Goal: Task Accomplishment & Management: Manage account settings

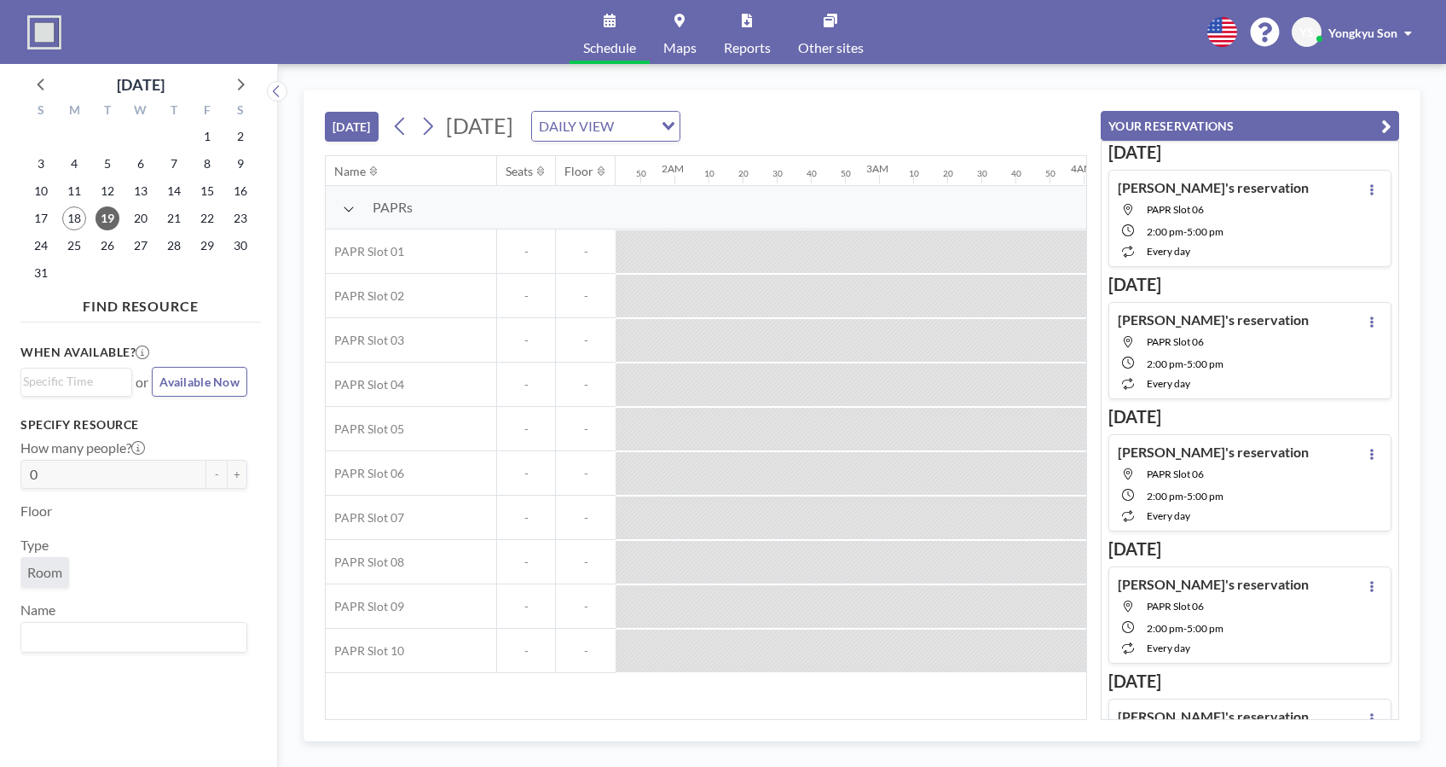
scroll to position [0, 363]
click at [1078, 706] on div "Name Seats Floor 12AM 10 20 30 40 50 1AM 10 20 30 40 50 2AM 10 20 30 40 50 3AM …" at bounding box center [706, 437] width 761 height 563
drag, startPoint x: 1378, startPoint y: 359, endPoint x: 1385, endPoint y: 443, distance: 84.7
click at [1385, 443] on div "Tomorrow Yongkyu's reservation PAPR Slot 06 2:00 PM - 5:00 PM every day Aug 20 …" at bounding box center [1250, 670] width 297 height 1057
drag, startPoint x: 1385, startPoint y: 443, endPoint x: 1272, endPoint y: 236, distance: 235.8
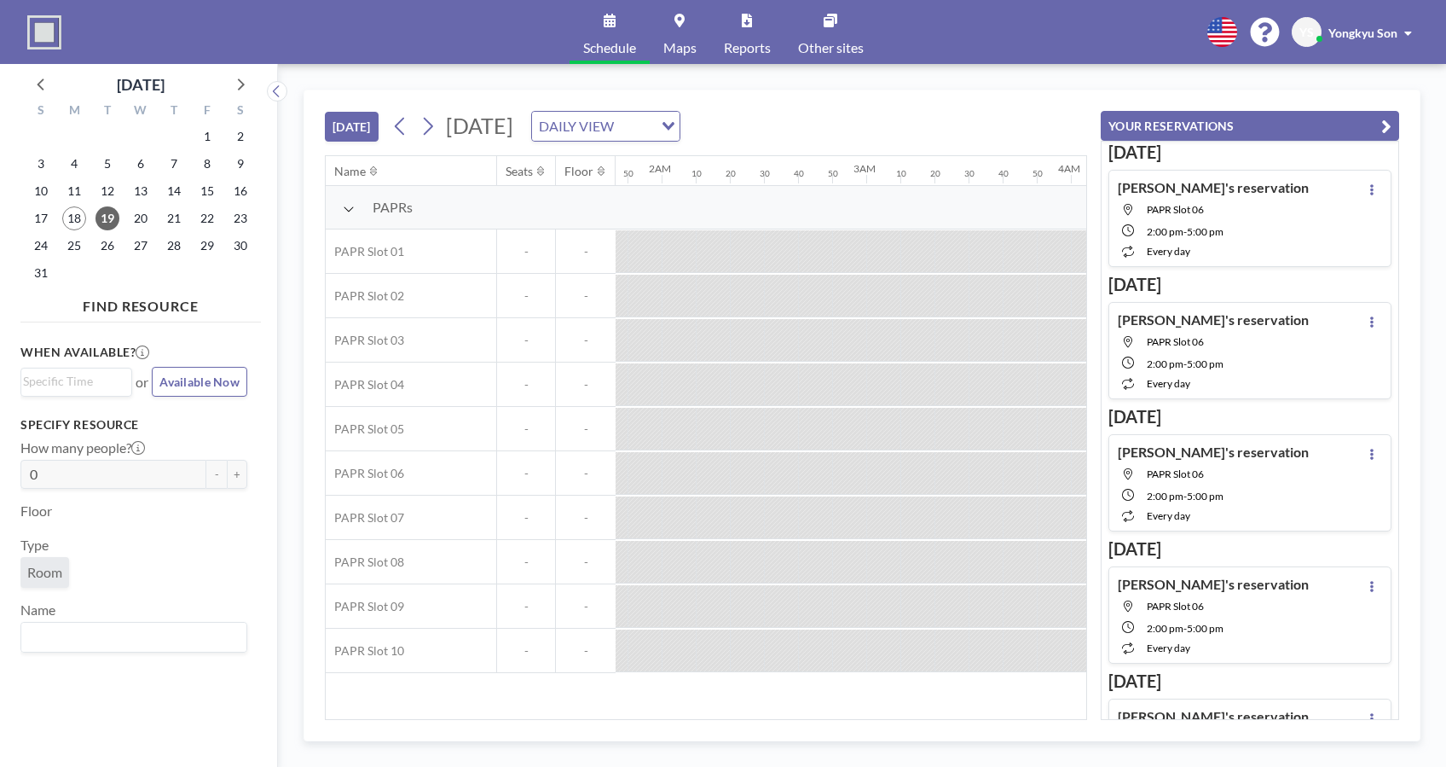
click at [1272, 236] on div "Yongkyu's reservation PAPR Slot 06 2:00 PM - 5:00 PM every day" at bounding box center [1250, 218] width 283 height 97
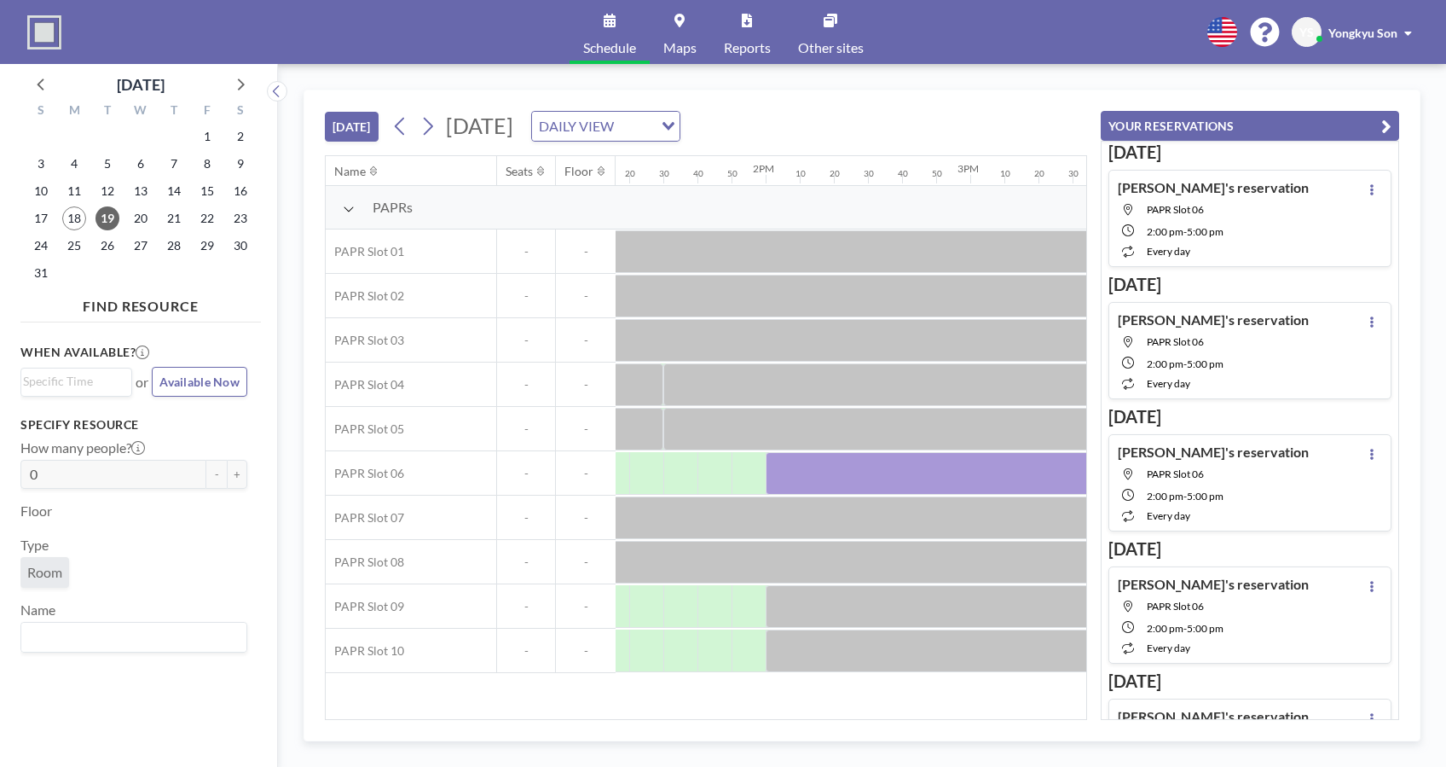
scroll to position [0, 2831]
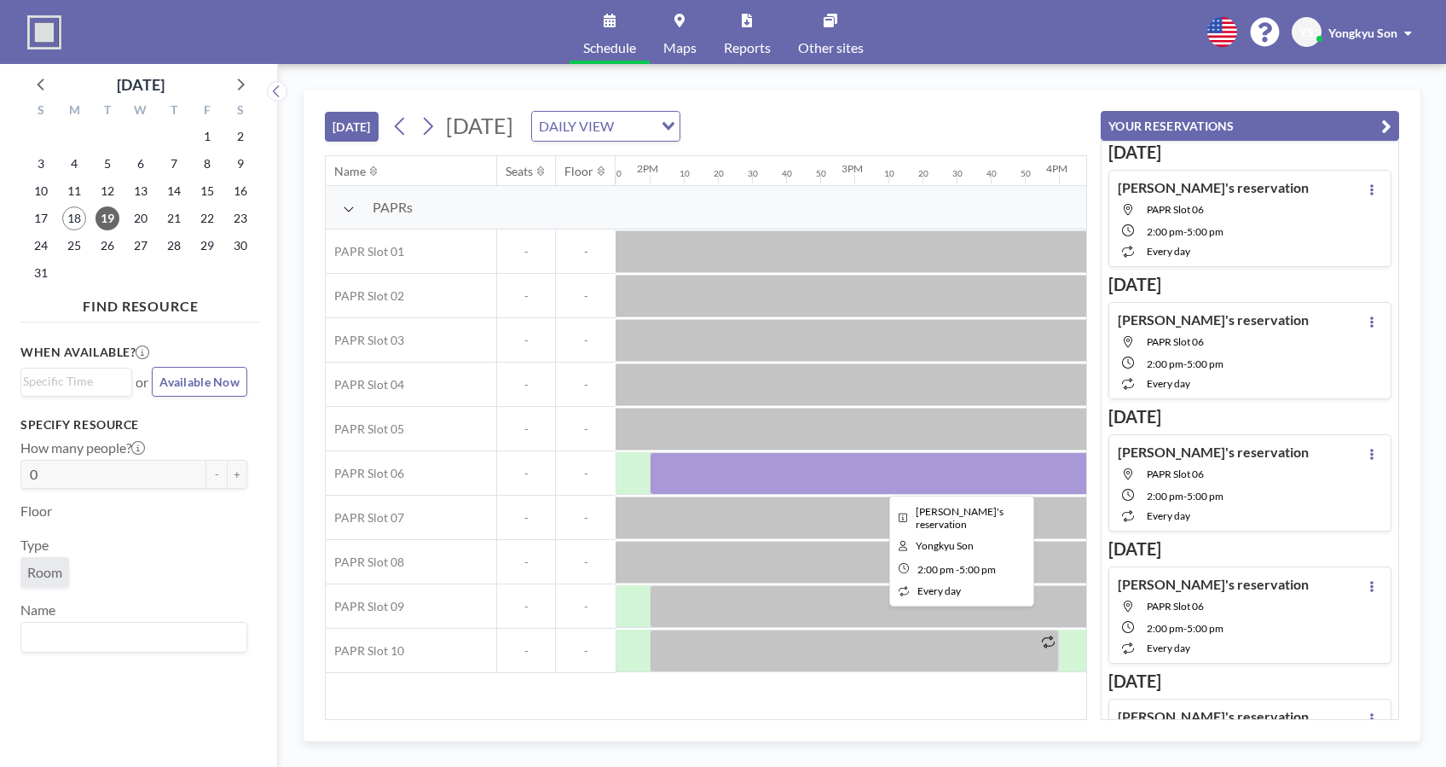
click at [819, 470] on div at bounding box center [957, 473] width 614 height 43
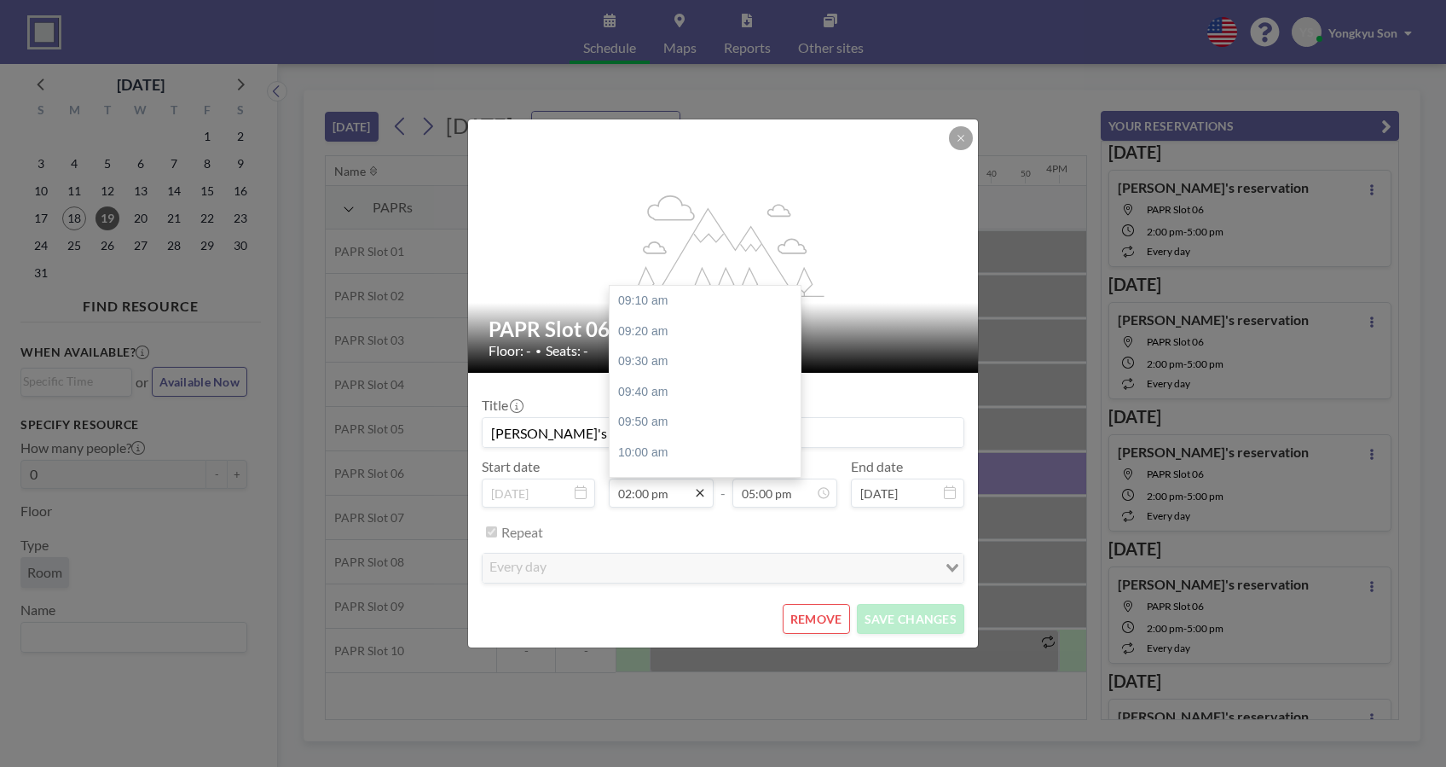
scroll to position [880, 0]
click at [669, 498] on input "02:00 pm" at bounding box center [661, 492] width 105 height 29
click at [634, 495] on input "02:00 pm" at bounding box center [661, 492] width 105 height 29
click at [619, 494] on input "02:00 pm" at bounding box center [661, 492] width 105 height 29
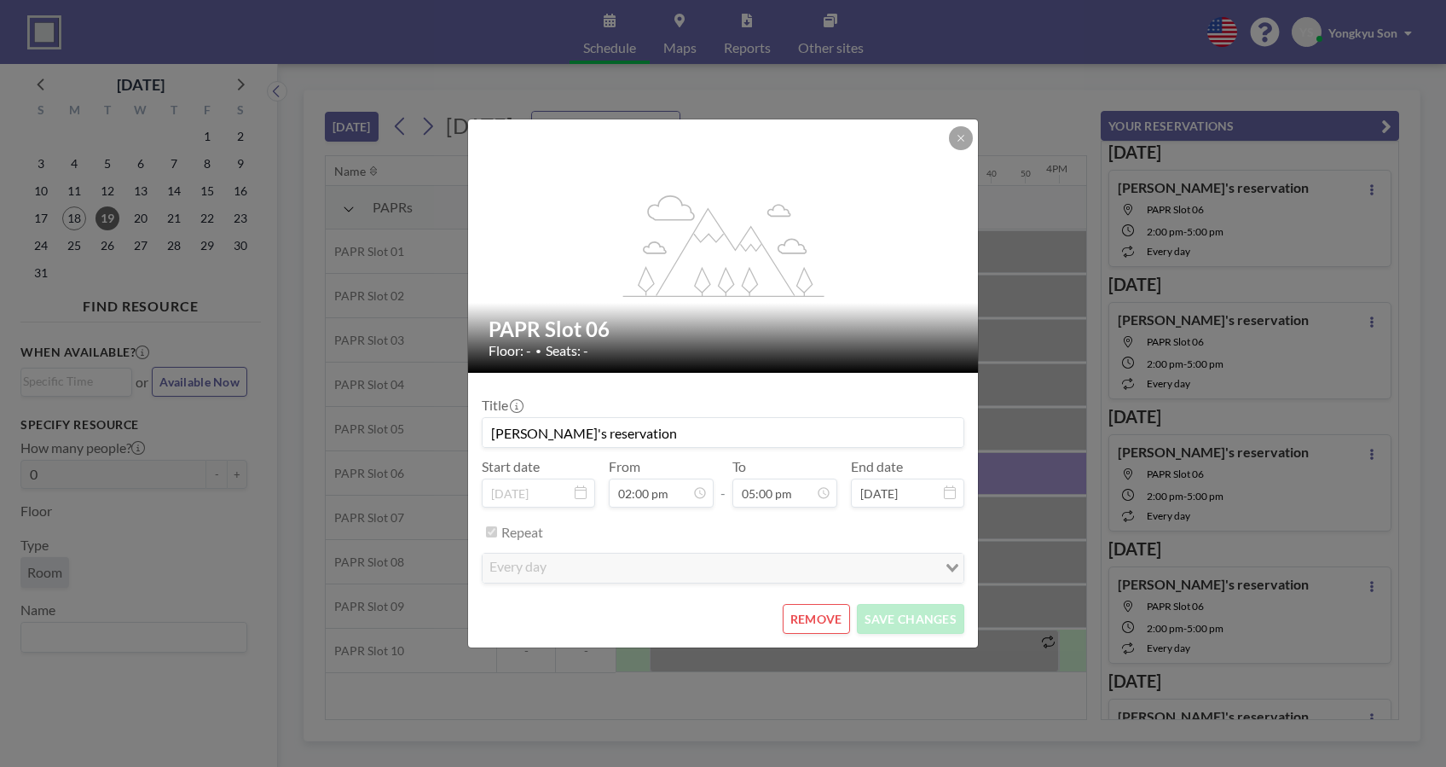
scroll to position [3096, 0]
click at [956, 136] on icon at bounding box center [961, 138] width 10 height 10
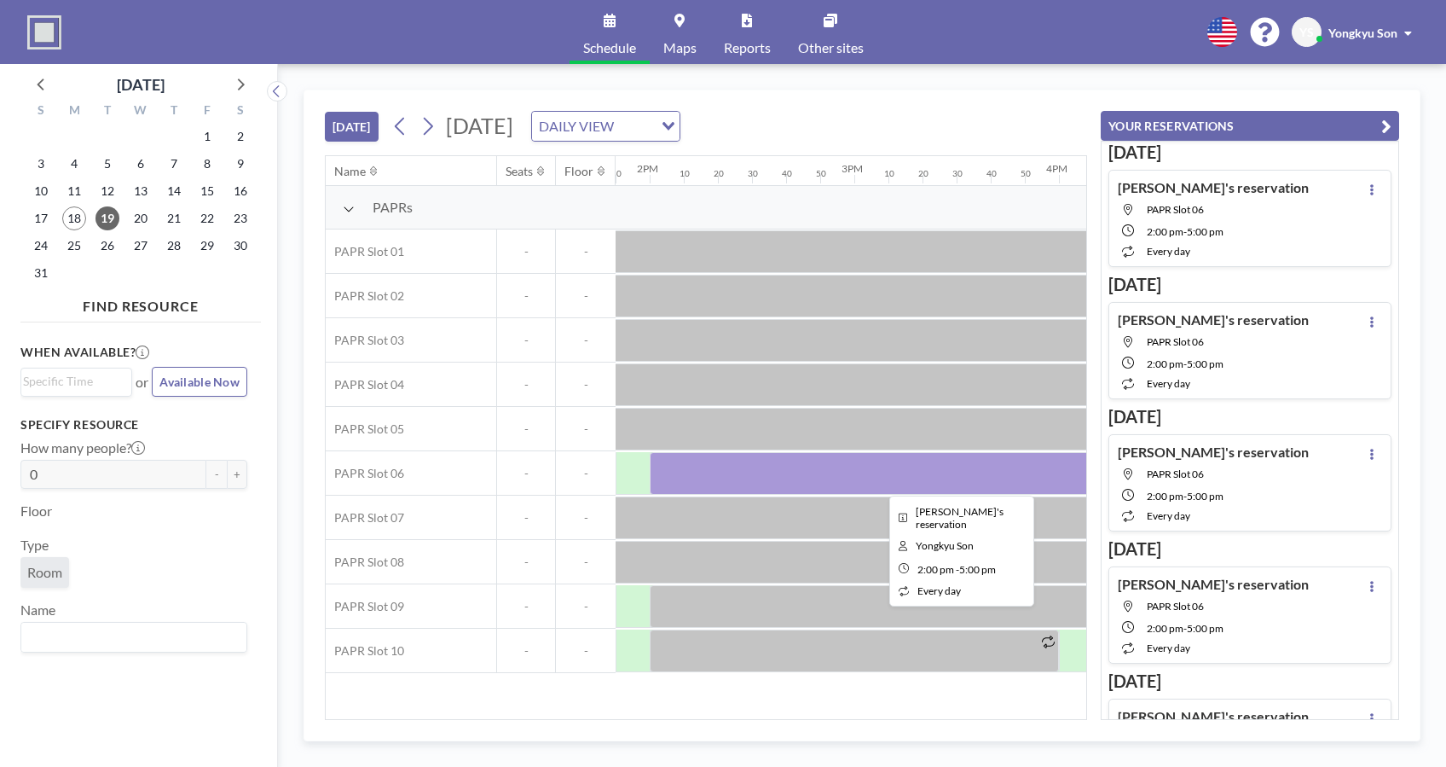
click at [926, 471] on div at bounding box center [957, 473] width 614 height 43
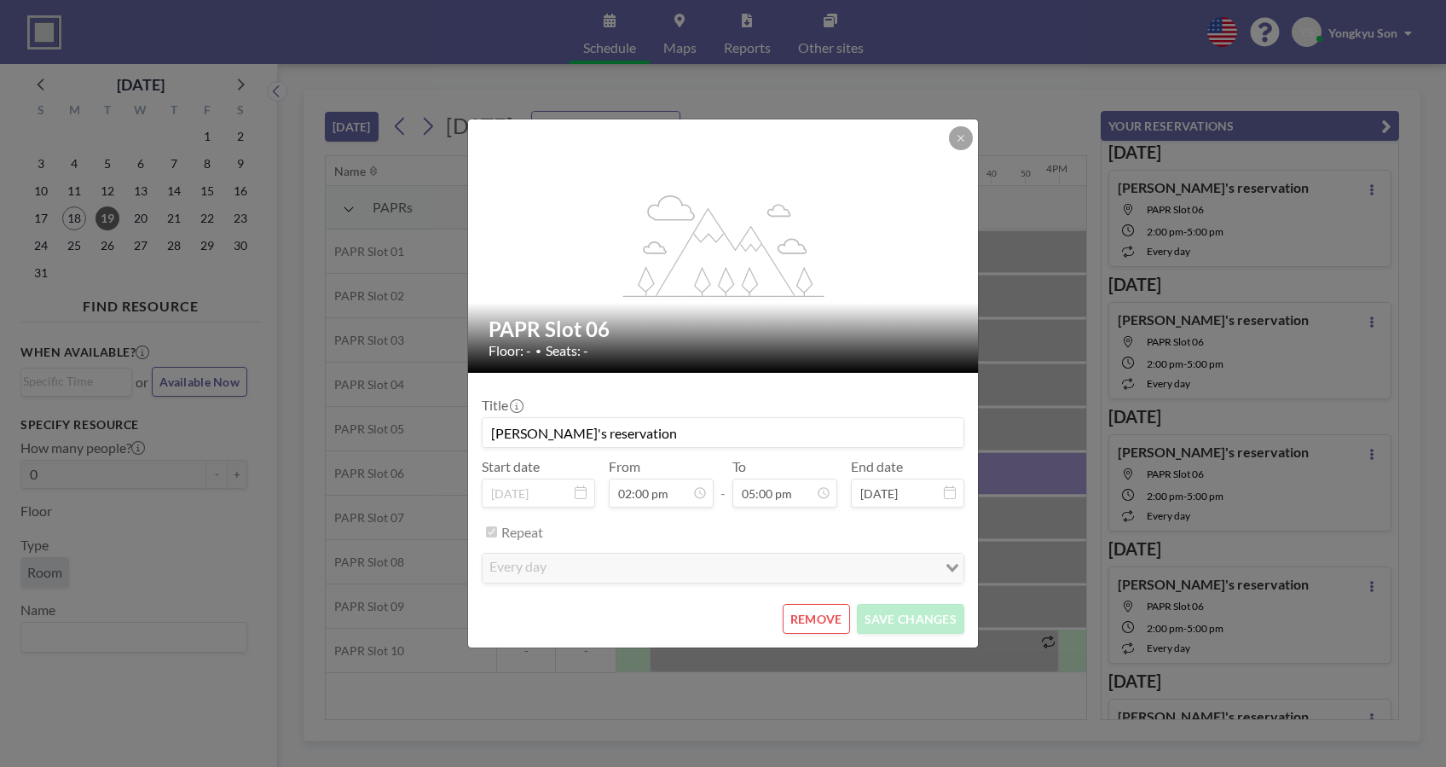
click at [926, 471] on div "End date Aug 19, 2025" at bounding box center [907, 482] width 113 height 49
drag, startPoint x: 926, startPoint y: 471, endPoint x: 858, endPoint y: 385, distance: 109.2
click at [858, 385] on form "Title Yongkyu's reservation Start date Aug 19, 2025 From 02:00 pm - To 05:00 pm…" at bounding box center [723, 510] width 510 height 275
click at [984, 144] on div "flex-grow: 1.2; PAPR Slot 06 Floor: - • Seats: - Title Yongkyu's reservation St…" at bounding box center [723, 383] width 1446 height 767
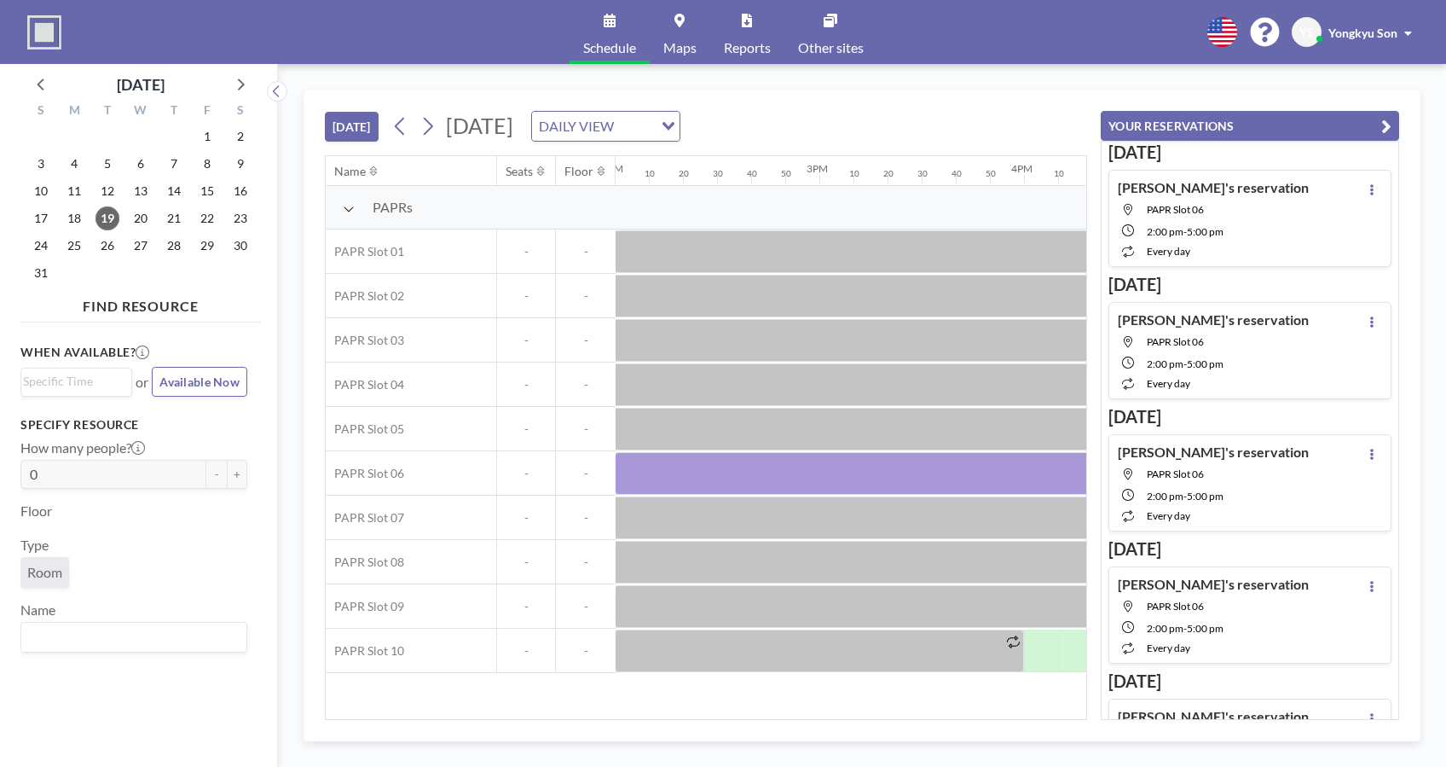
scroll to position [0, 2811]
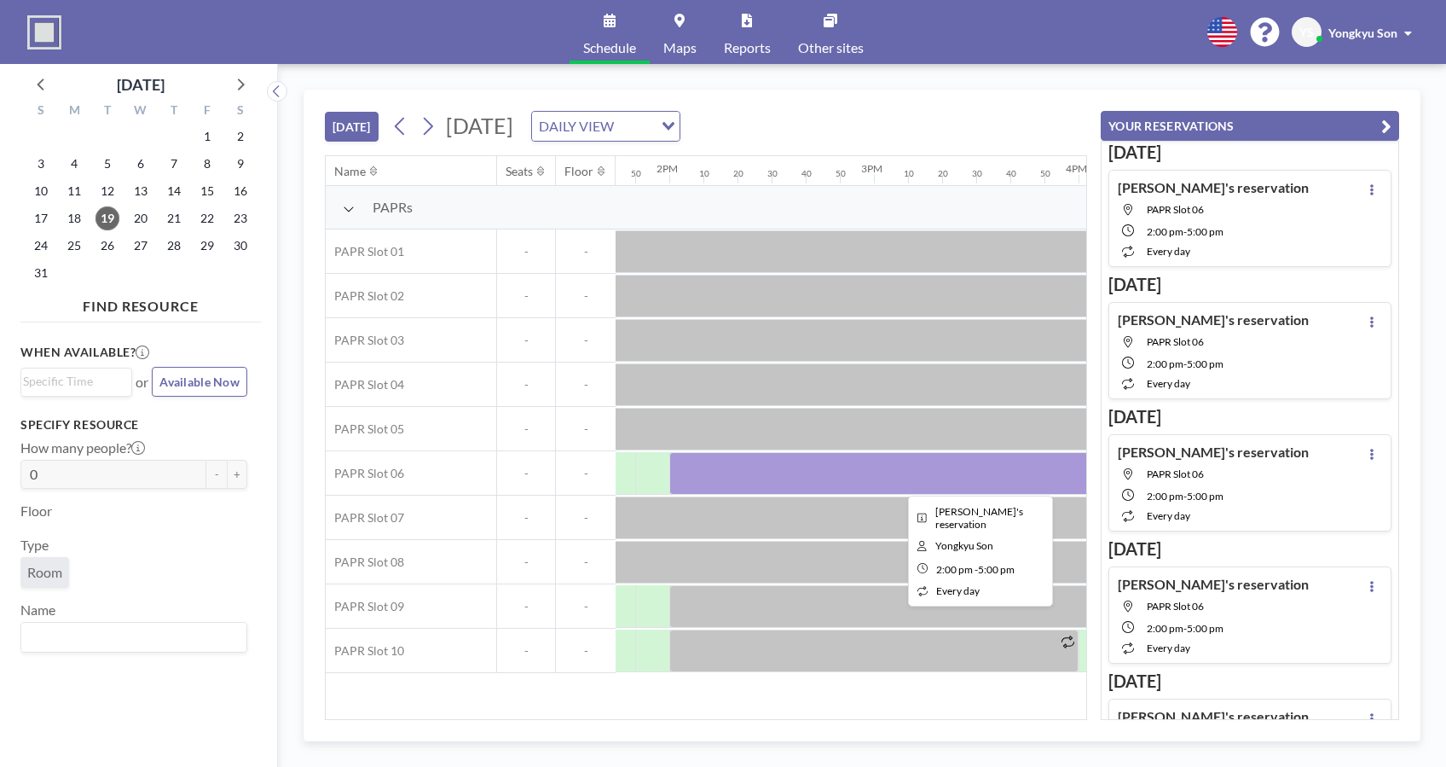
drag, startPoint x: 844, startPoint y: 467, endPoint x: 791, endPoint y: 466, distance: 52.9
click at [791, 466] on div at bounding box center [976, 473] width 614 height 43
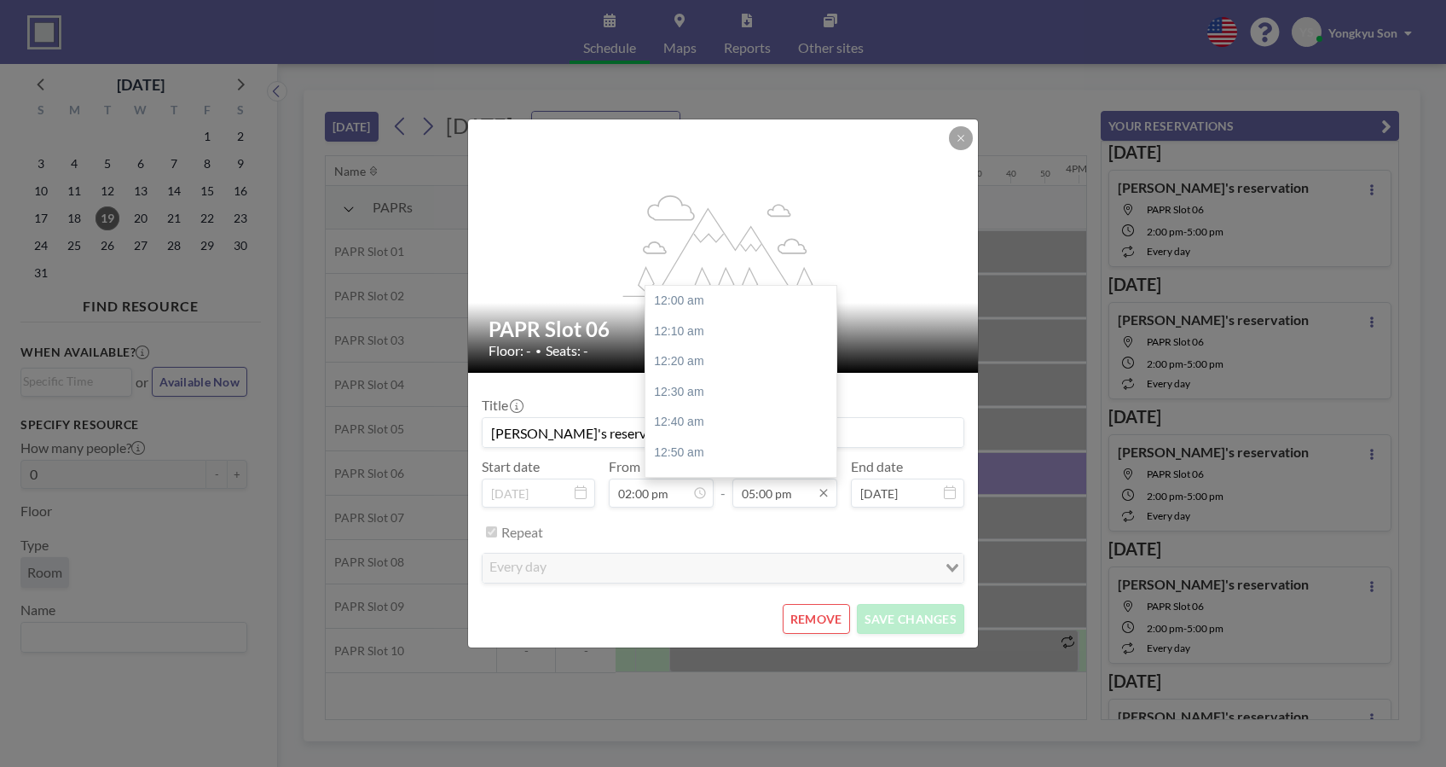
scroll to position [3096, 0]
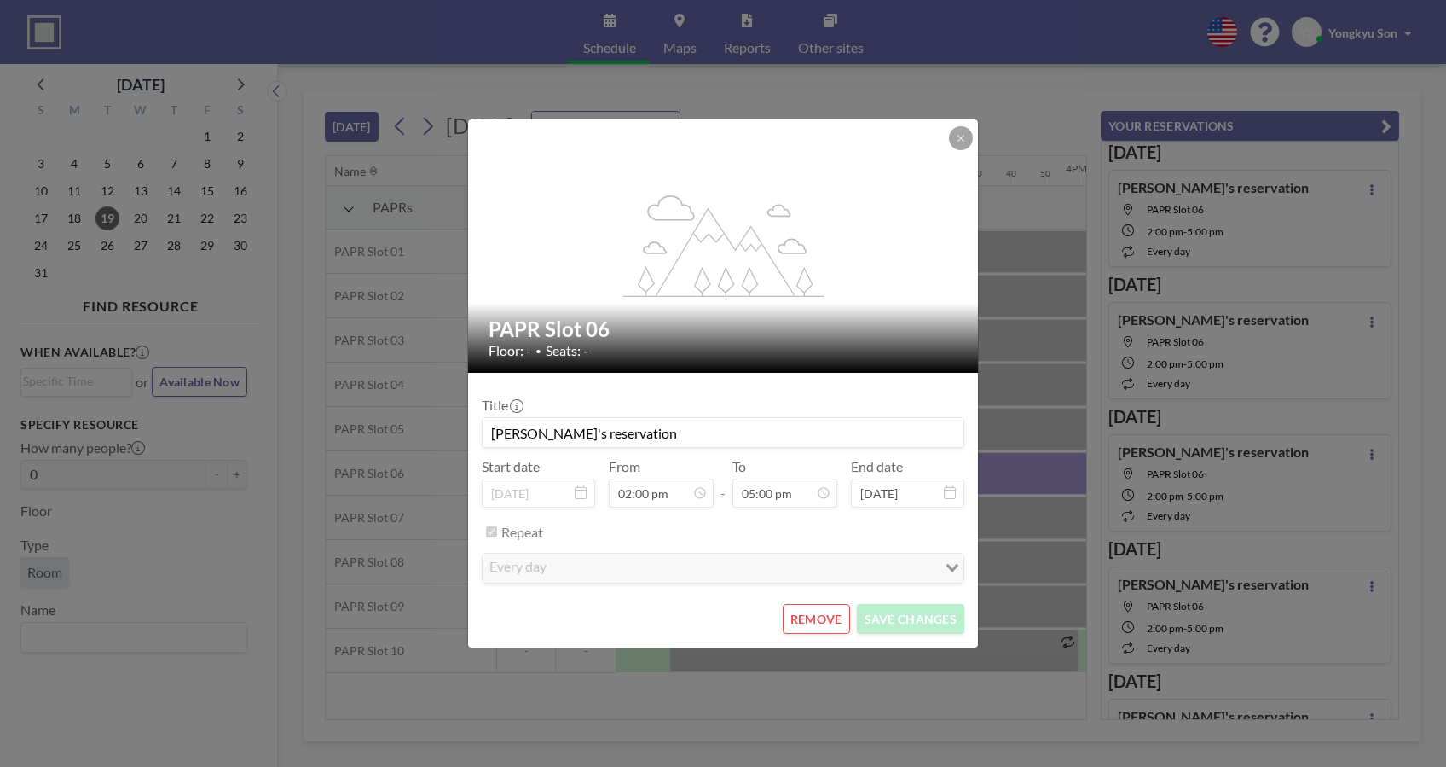
click at [727, 553] on div "every day" at bounding box center [710, 566] width 455 height 26
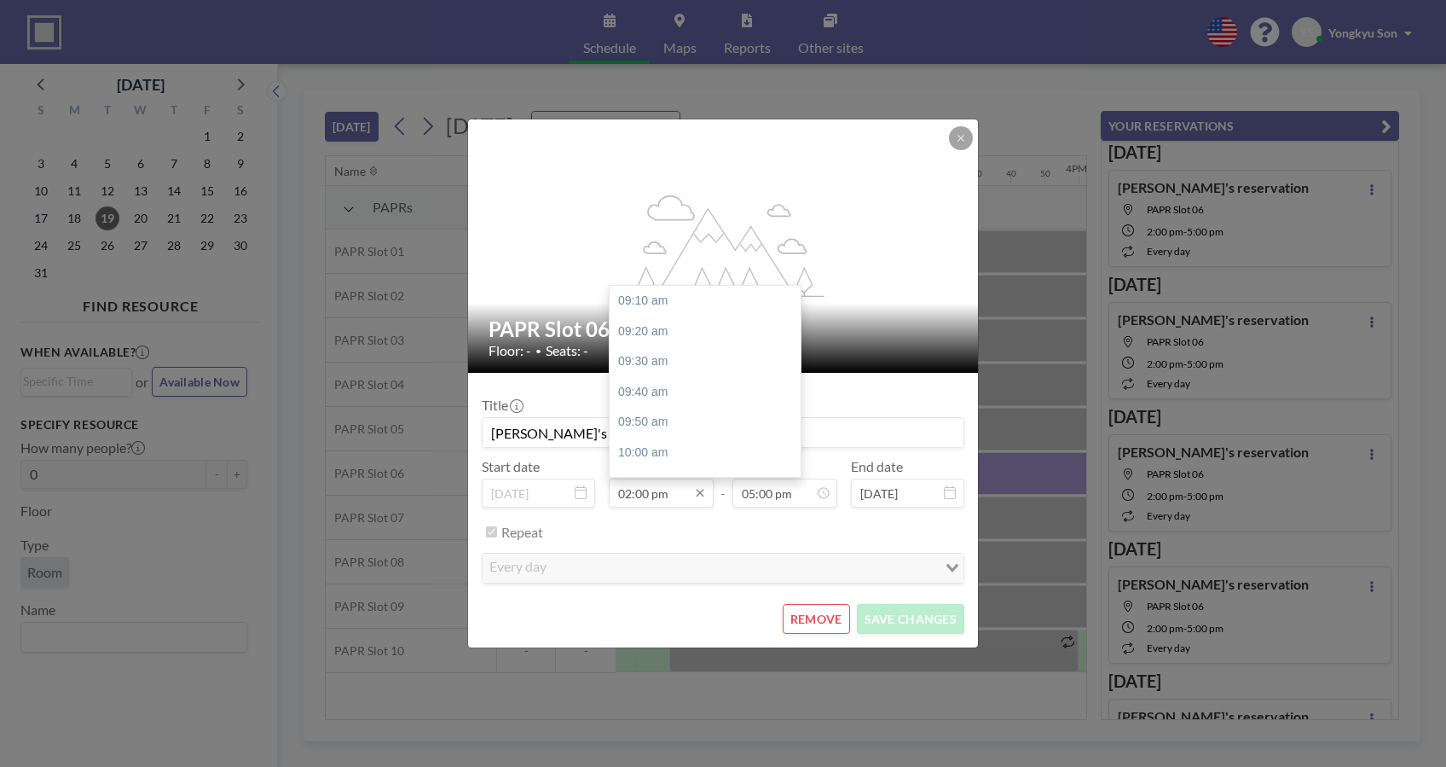
scroll to position [880, 0]
click at [671, 498] on input "02:00 pm" at bounding box center [661, 492] width 105 height 29
click at [674, 496] on input "02:00 pm" at bounding box center [661, 492] width 105 height 29
click at [675, 496] on input "02:00 pm" at bounding box center [661, 492] width 105 height 29
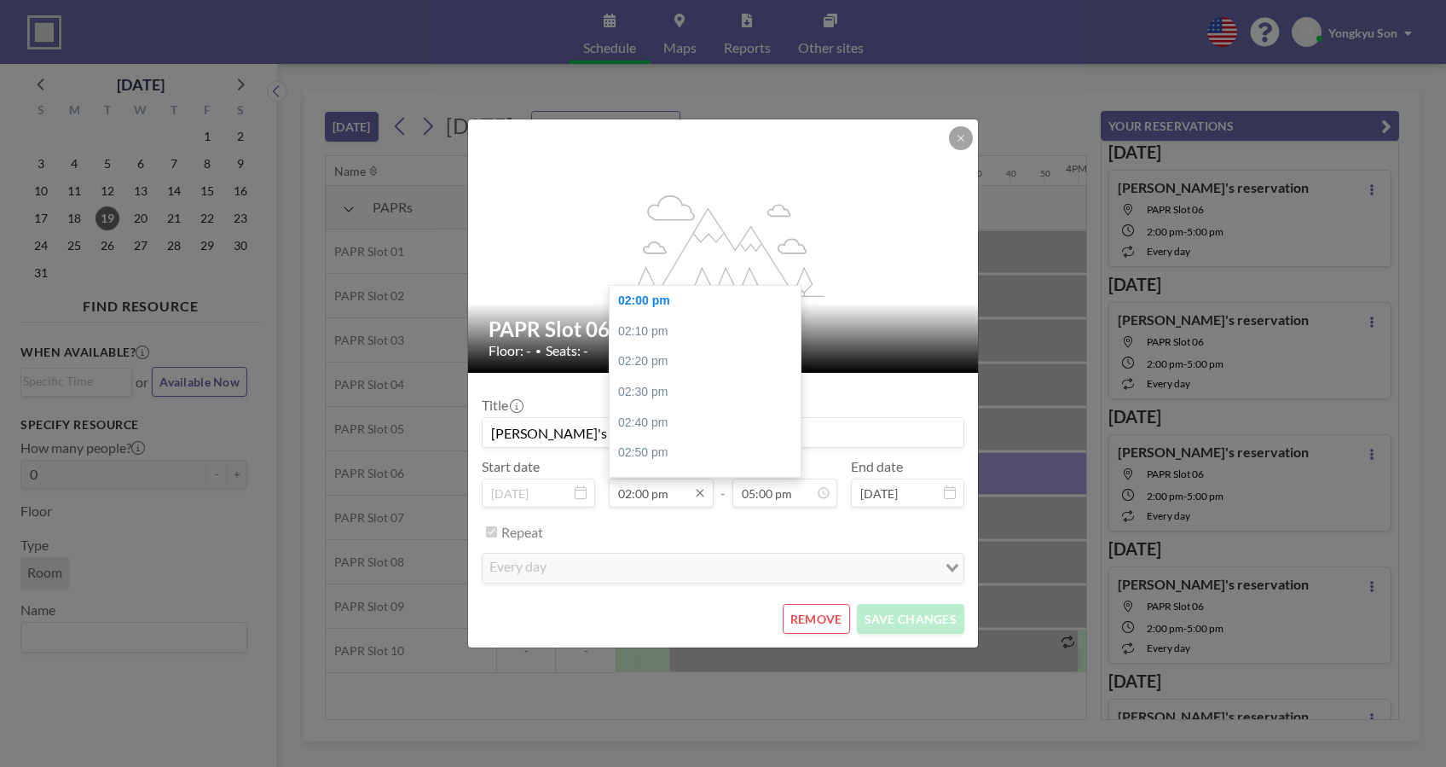
click at [675, 496] on input "02:00 pm" at bounding box center [661, 492] width 105 height 29
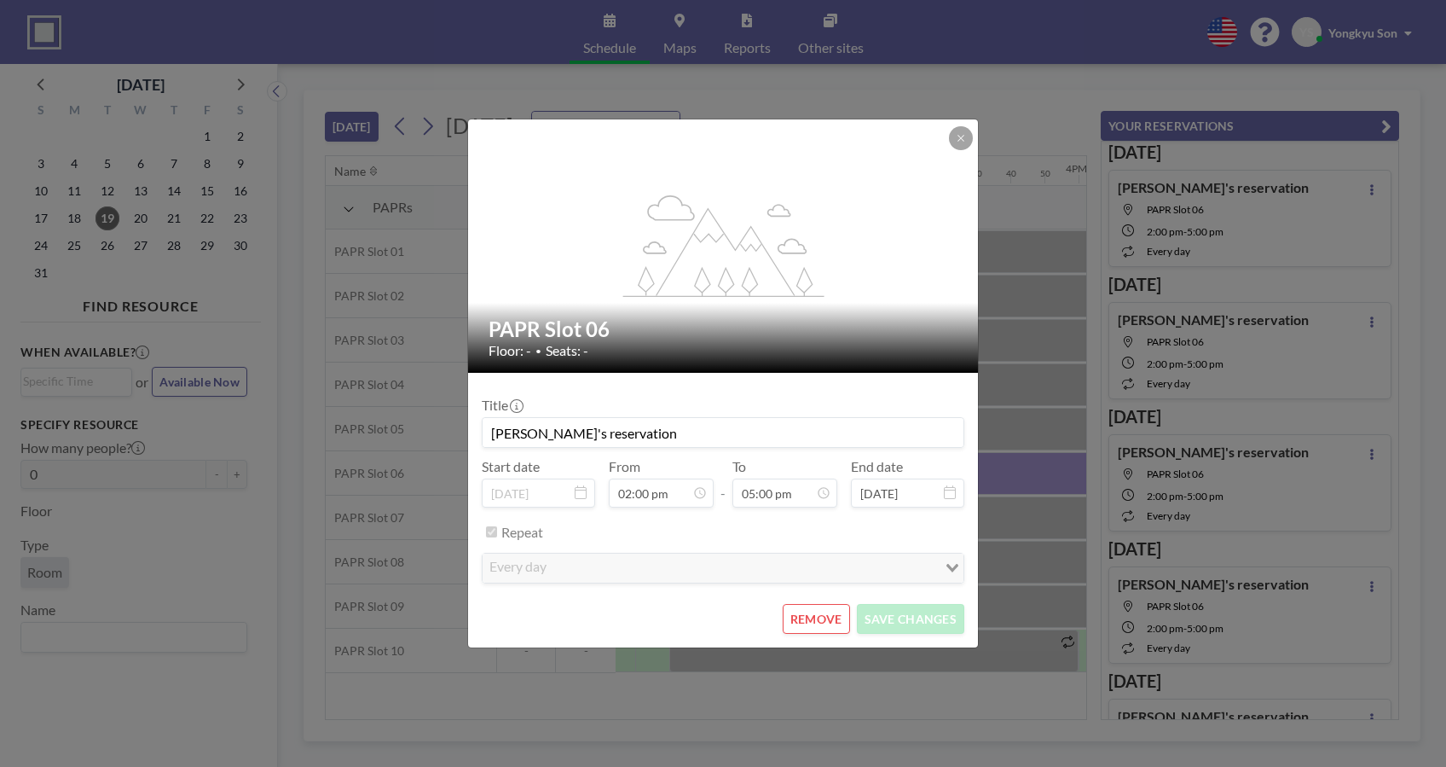
click at [662, 546] on div "Repeat" at bounding box center [732, 532] width 463 height 28
click at [628, 526] on div "Repeat" at bounding box center [732, 532] width 463 height 28
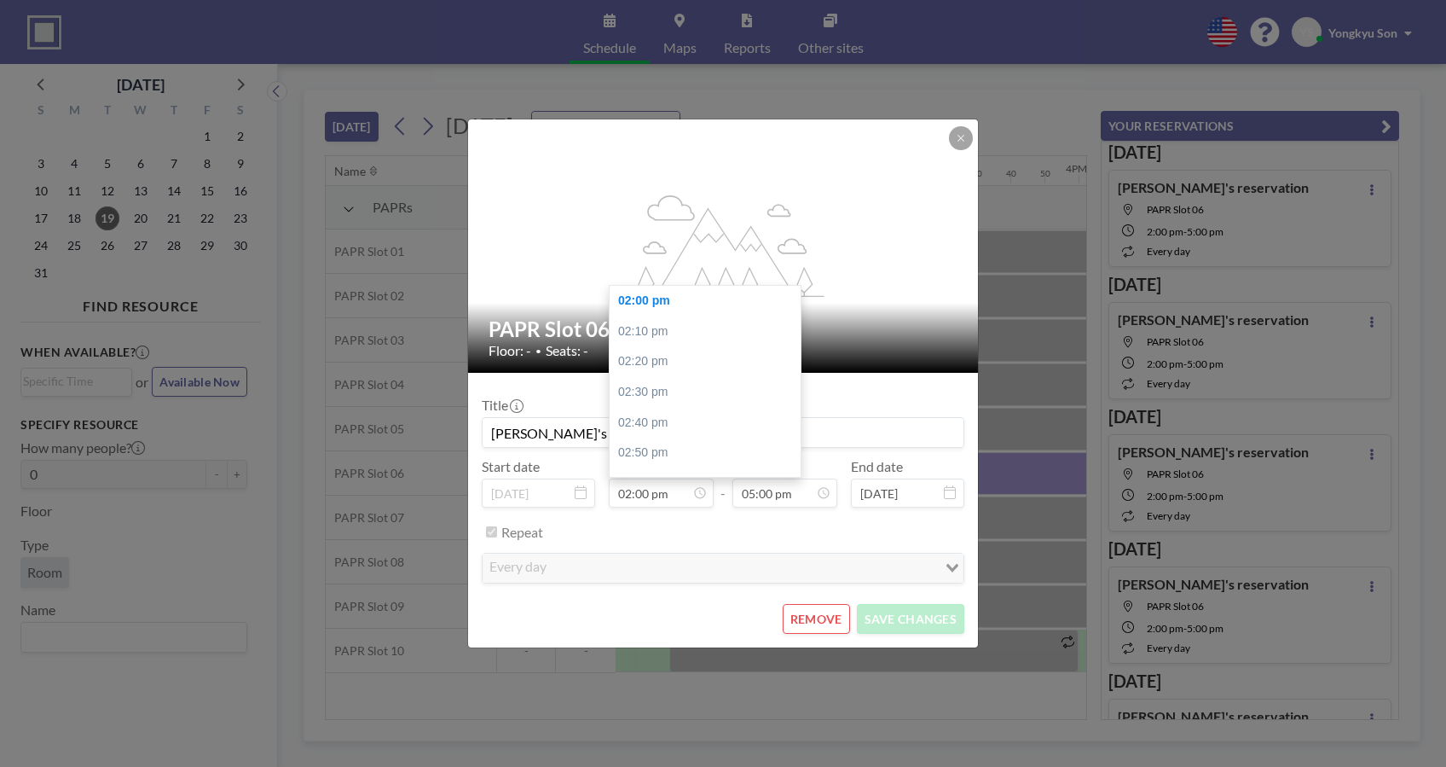
click at [669, 507] on div "Title Yongkyu's reservation Start date [DATE] From 02:00 pm 09:10 am 09:20 am 0…" at bounding box center [723, 488] width 483 height 204
drag, startPoint x: 675, startPoint y: 501, endPoint x: 582, endPoint y: 491, distance: 92.6
click at [582, 491] on div "Start date [DATE] From 02:00 pm 09:10 am 09:20 am 09:30 am 09:40 am 09:50 am 10…" at bounding box center [723, 482] width 483 height 49
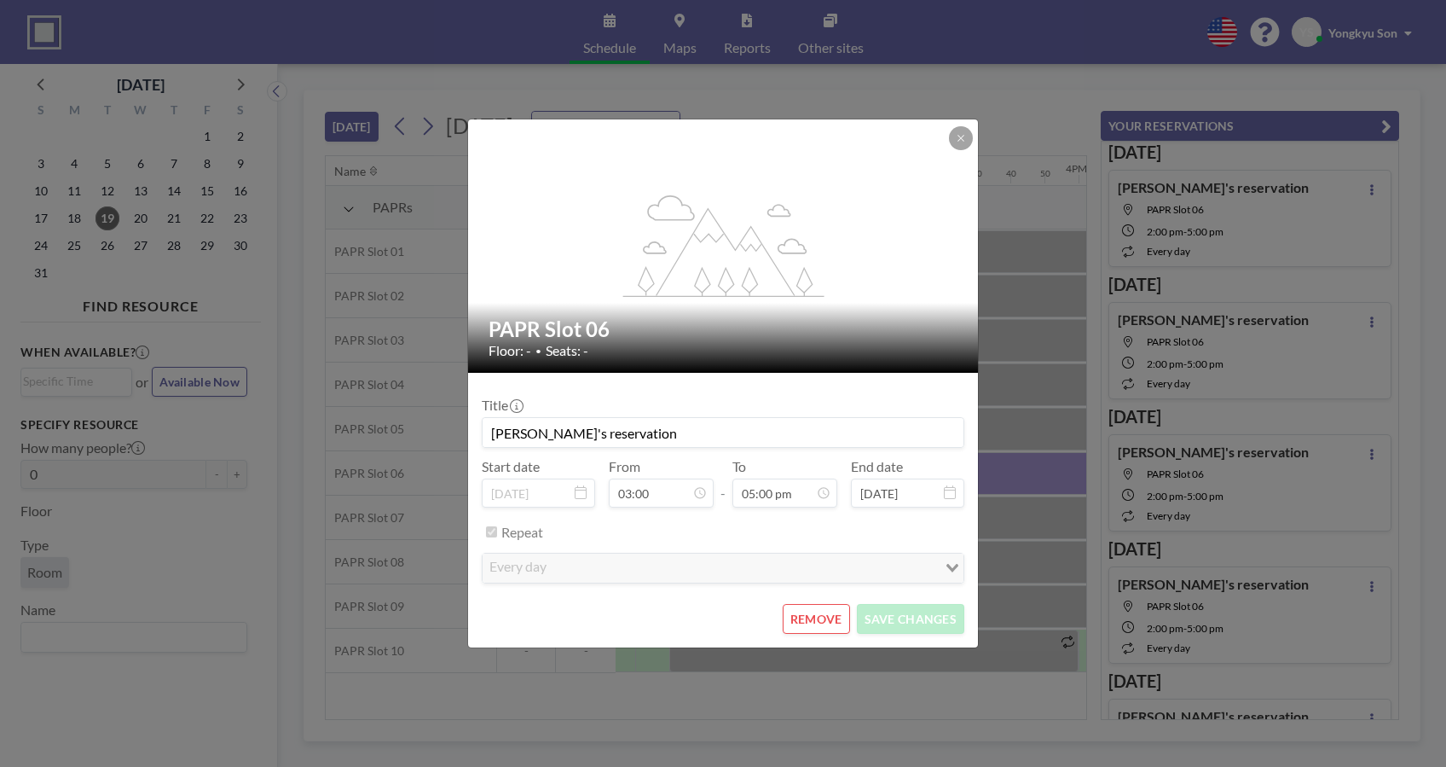
type input "02:00 pm"
click at [1368, 183] on div "flex-grow: 1.2; PAPR Slot 06 Floor: - • Seats: - Title Yongkyu's reservation St…" at bounding box center [723, 383] width 1446 height 767
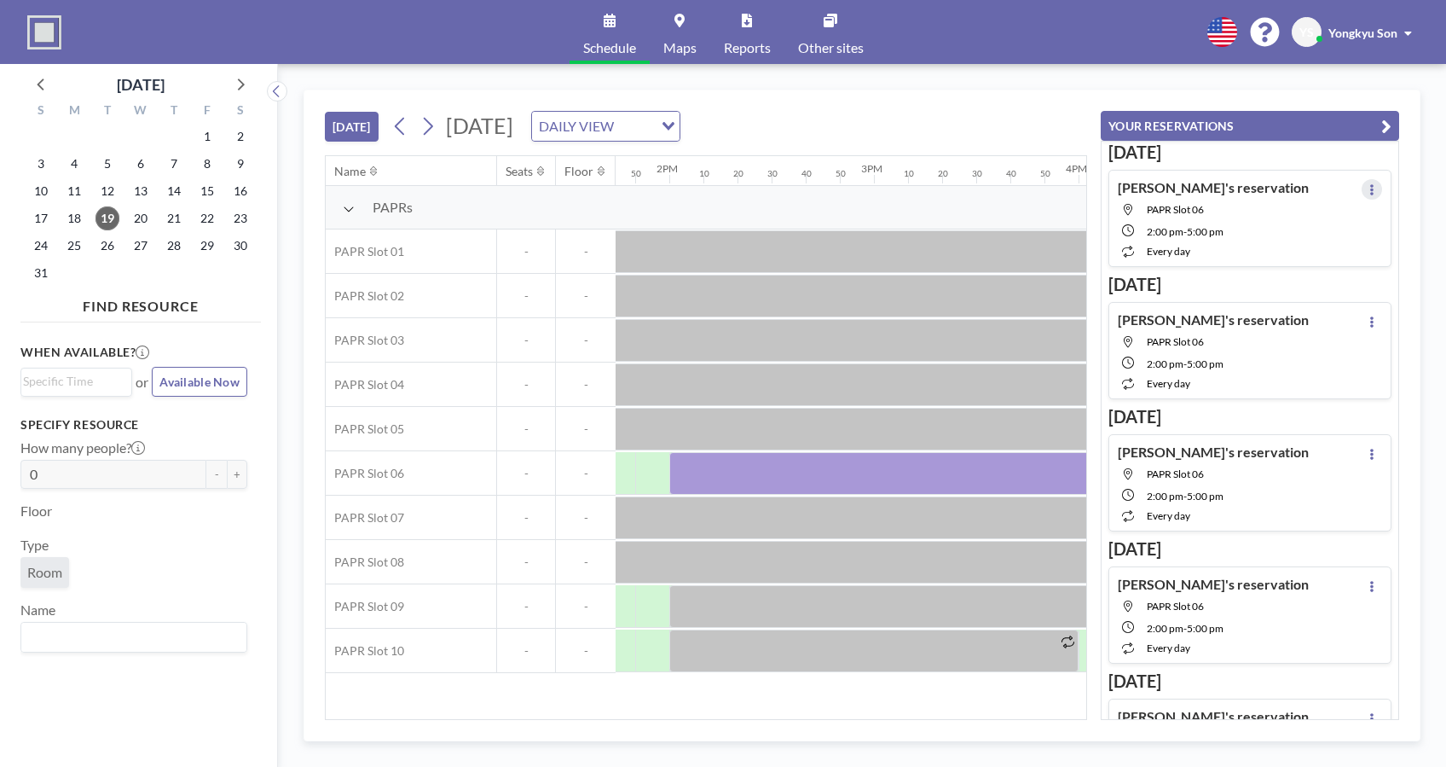
click at [1366, 183] on button at bounding box center [1372, 189] width 20 height 20
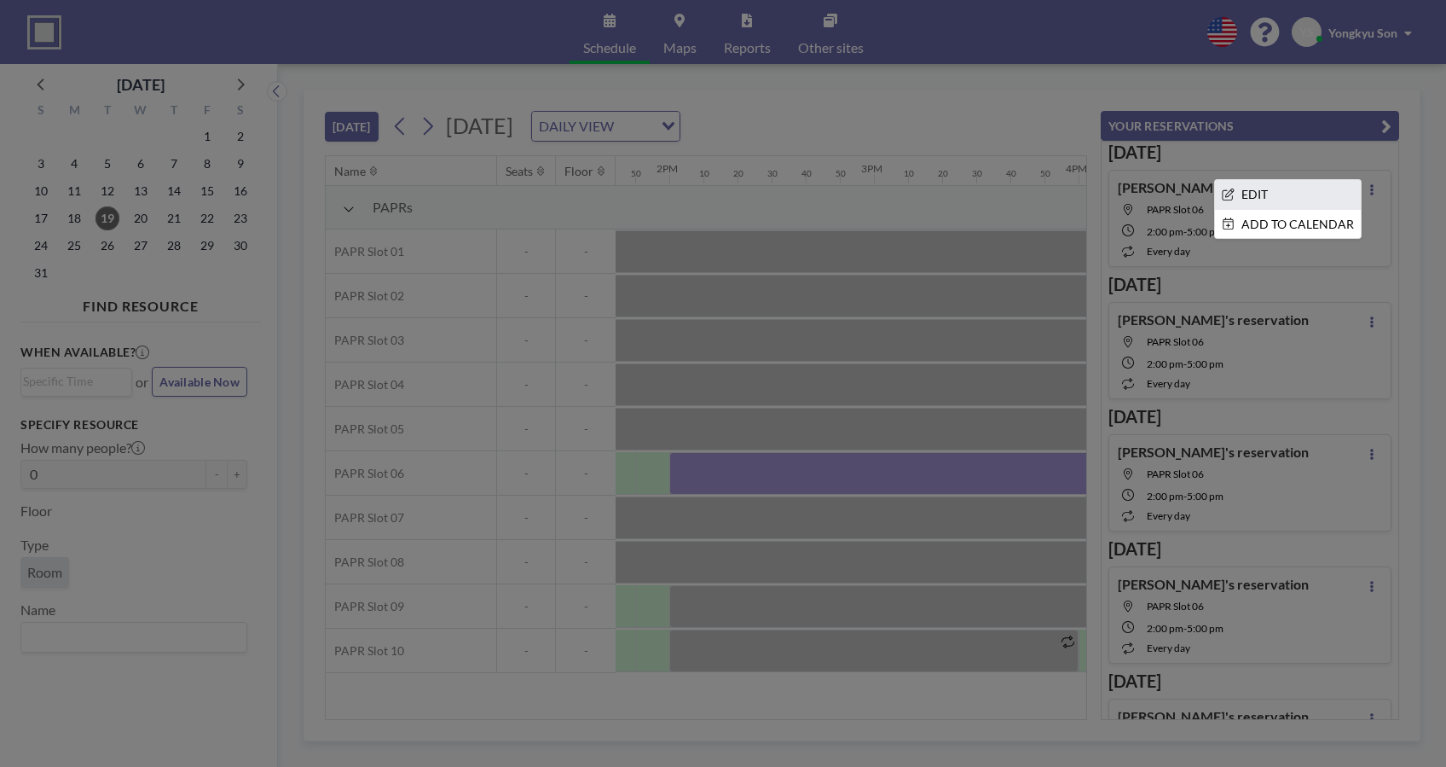
click at [1295, 188] on li "EDIT" at bounding box center [1288, 194] width 146 height 29
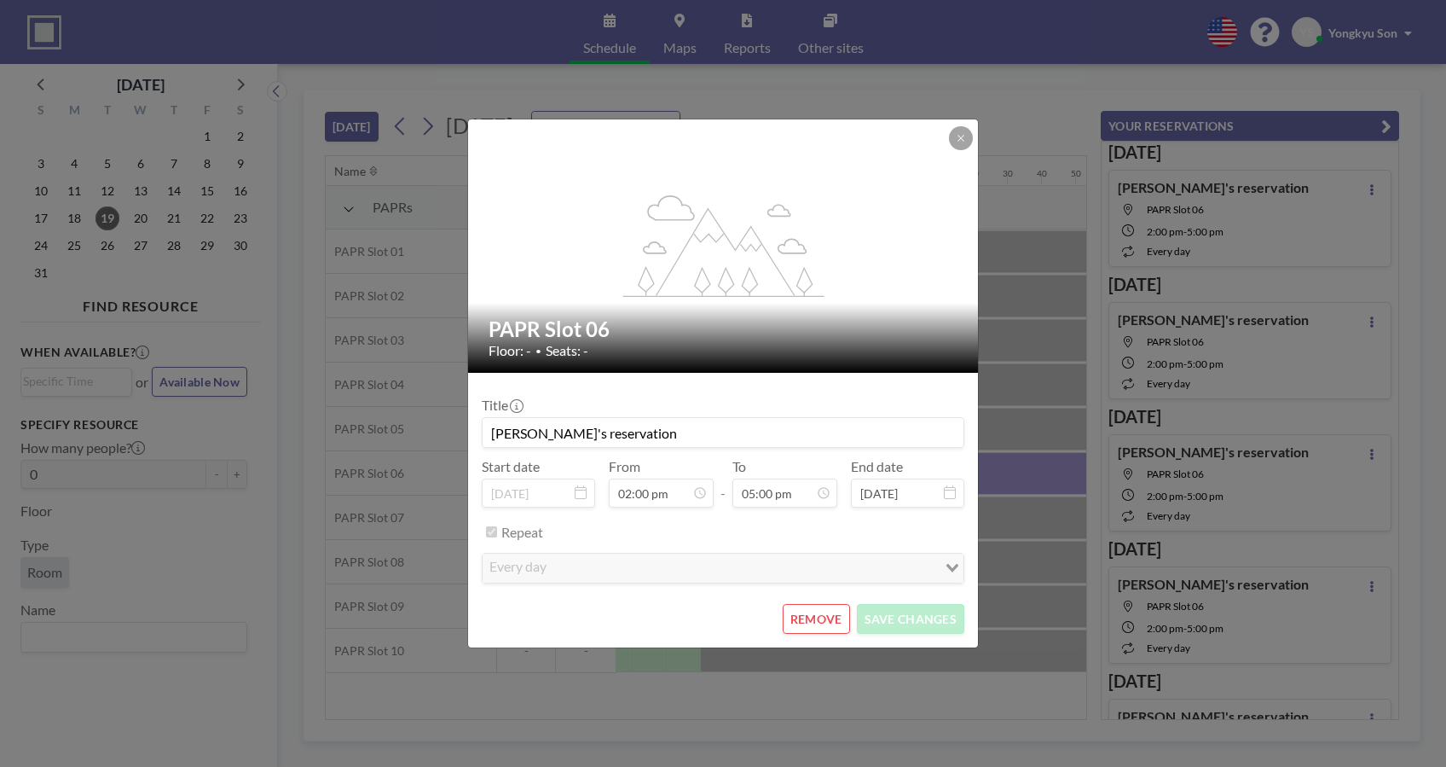
scroll to position [3096, 0]
click at [957, 137] on icon at bounding box center [961, 138] width 10 height 10
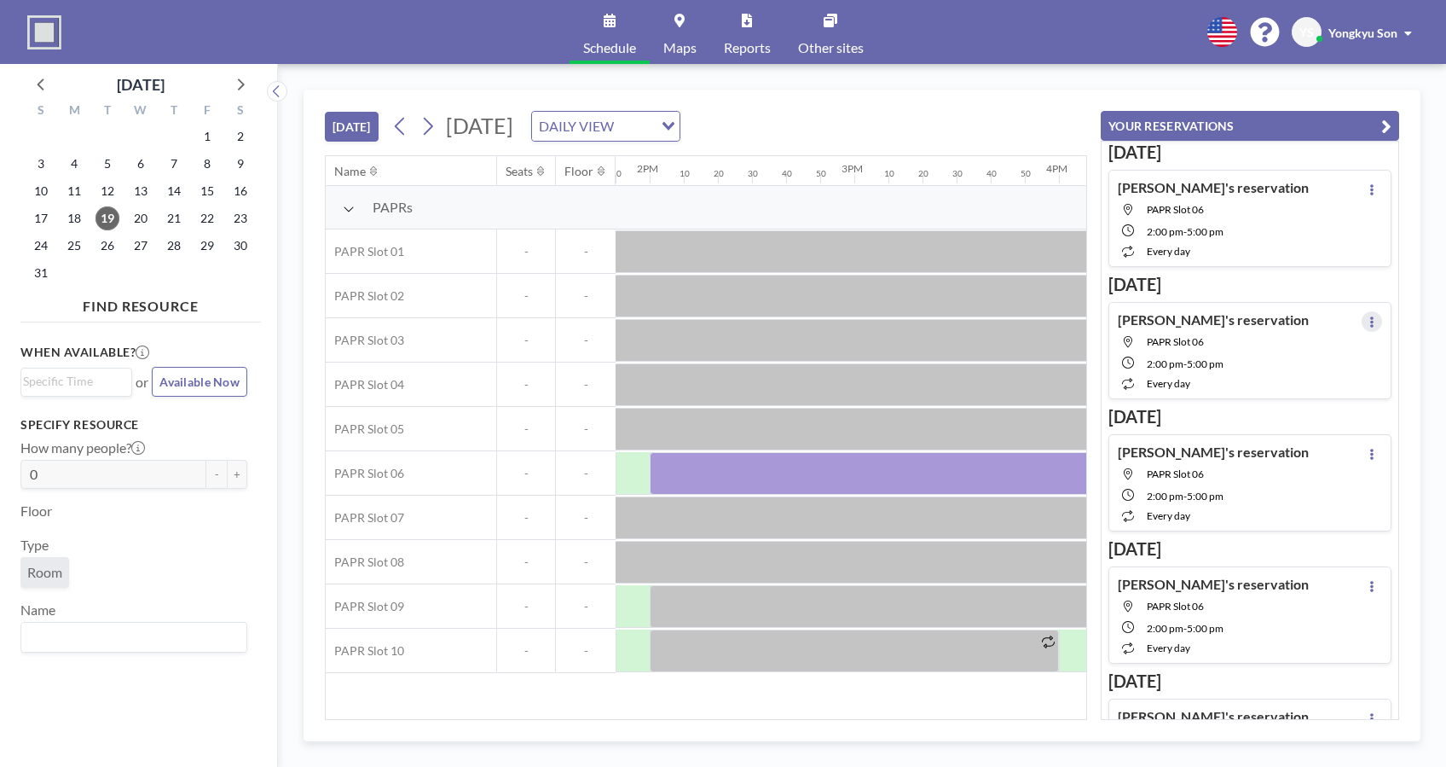
click at [1365, 322] on button at bounding box center [1372, 321] width 20 height 20
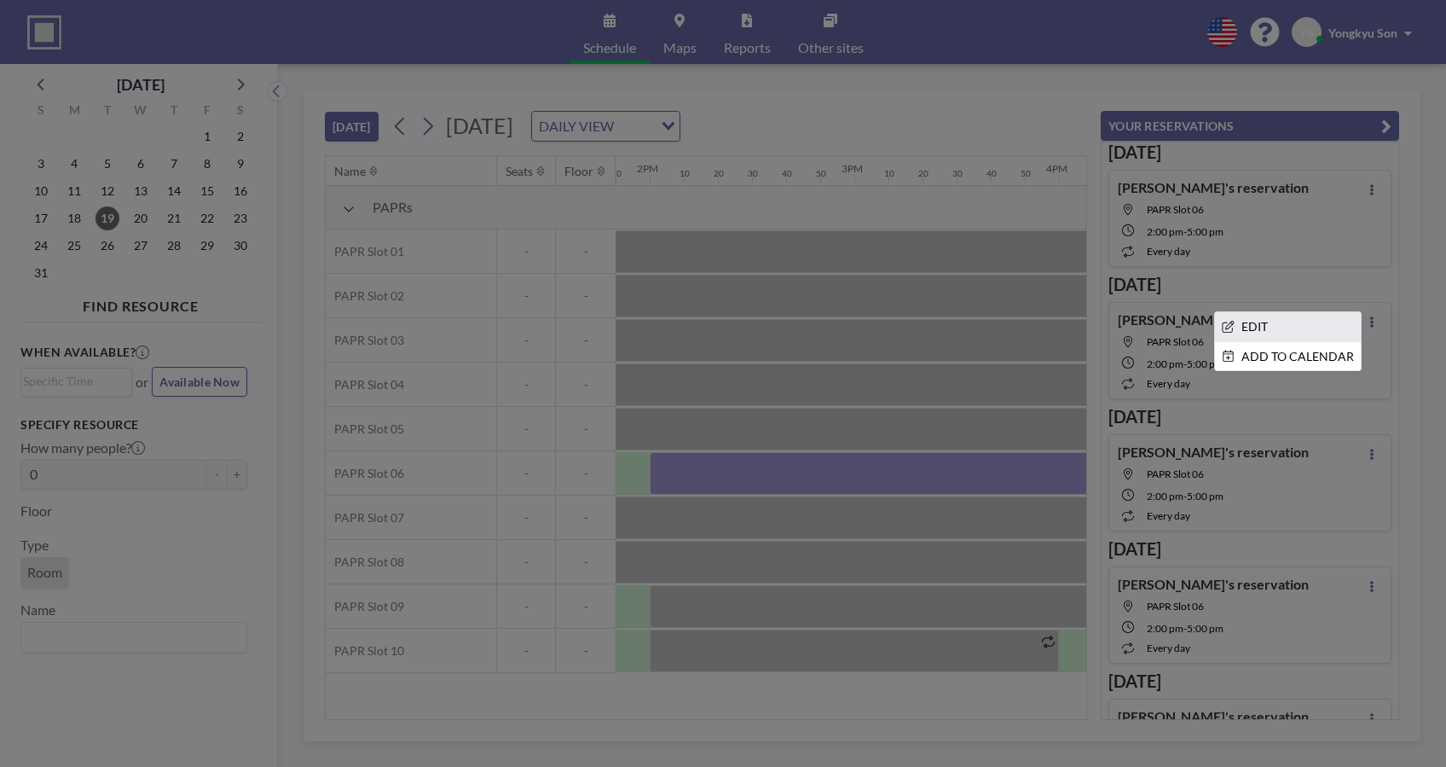
click at [1291, 324] on li "EDIT" at bounding box center [1288, 326] width 146 height 29
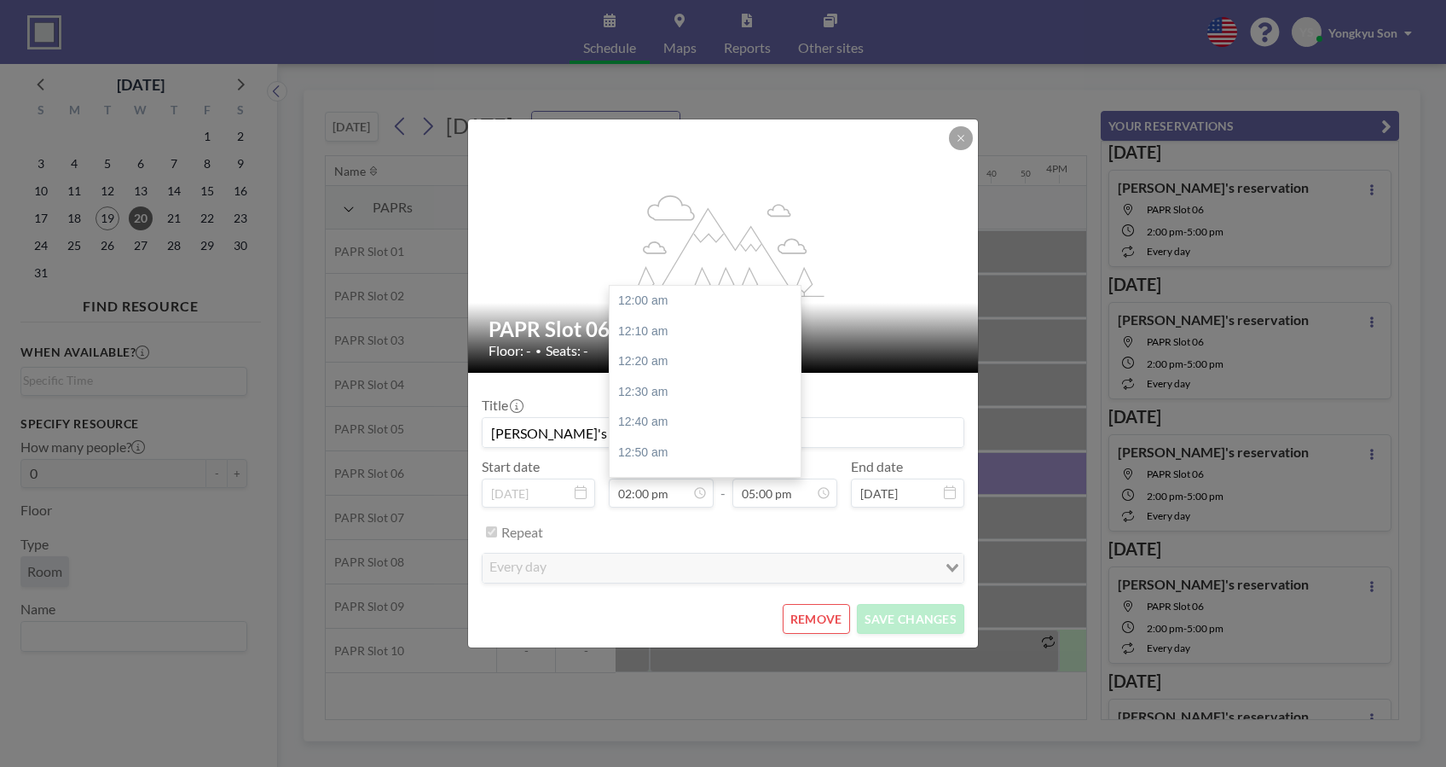
scroll to position [2550, 0]
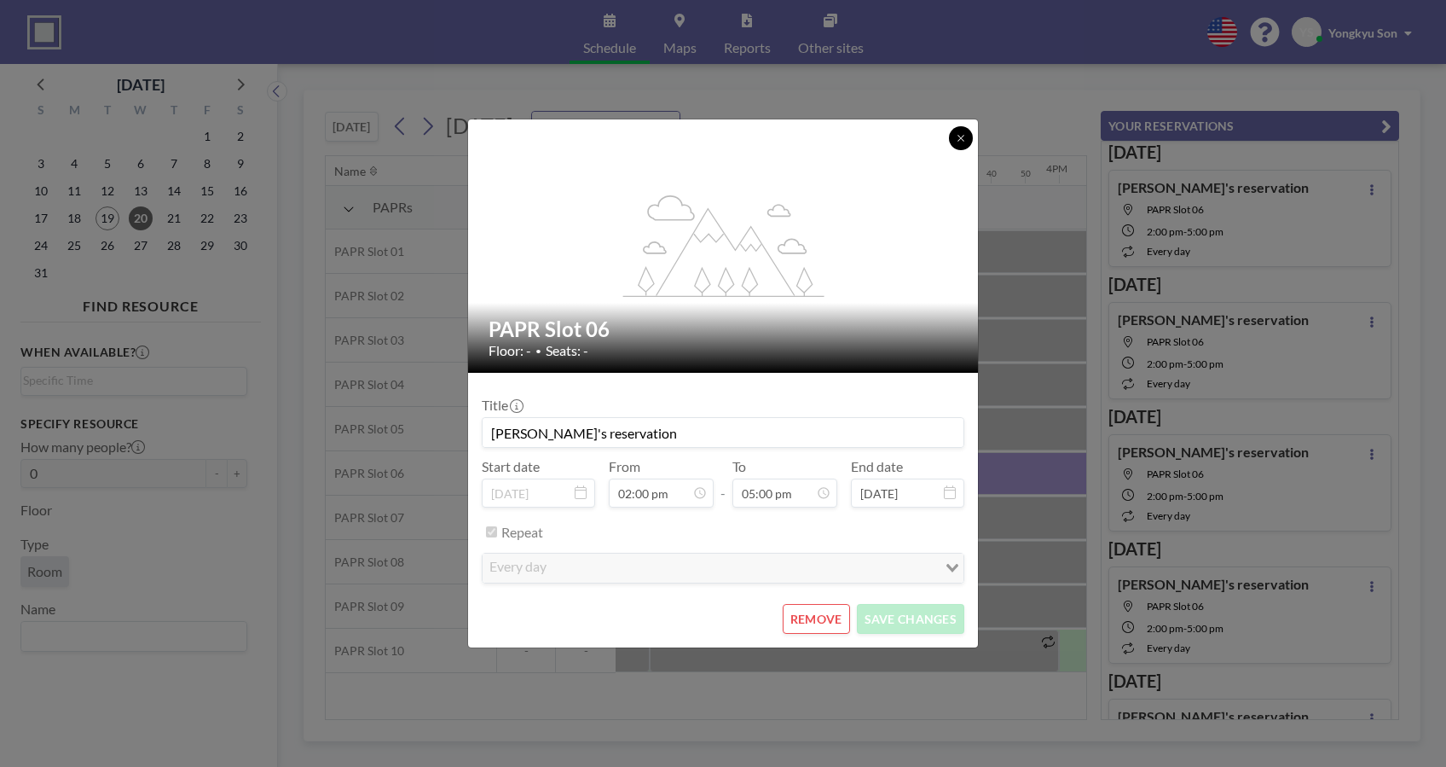
click at [963, 130] on button at bounding box center [961, 138] width 24 height 24
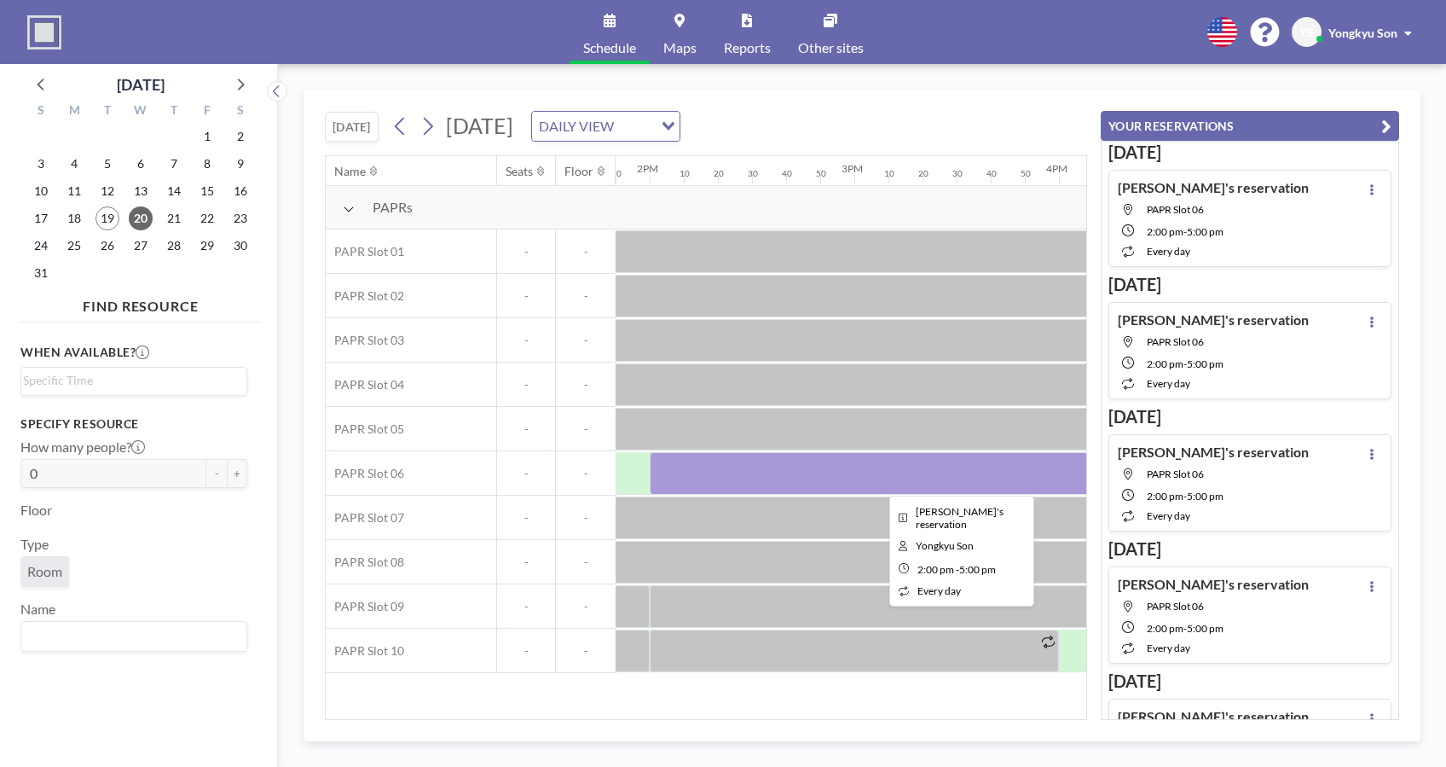
click at [917, 469] on div at bounding box center [957, 473] width 614 height 43
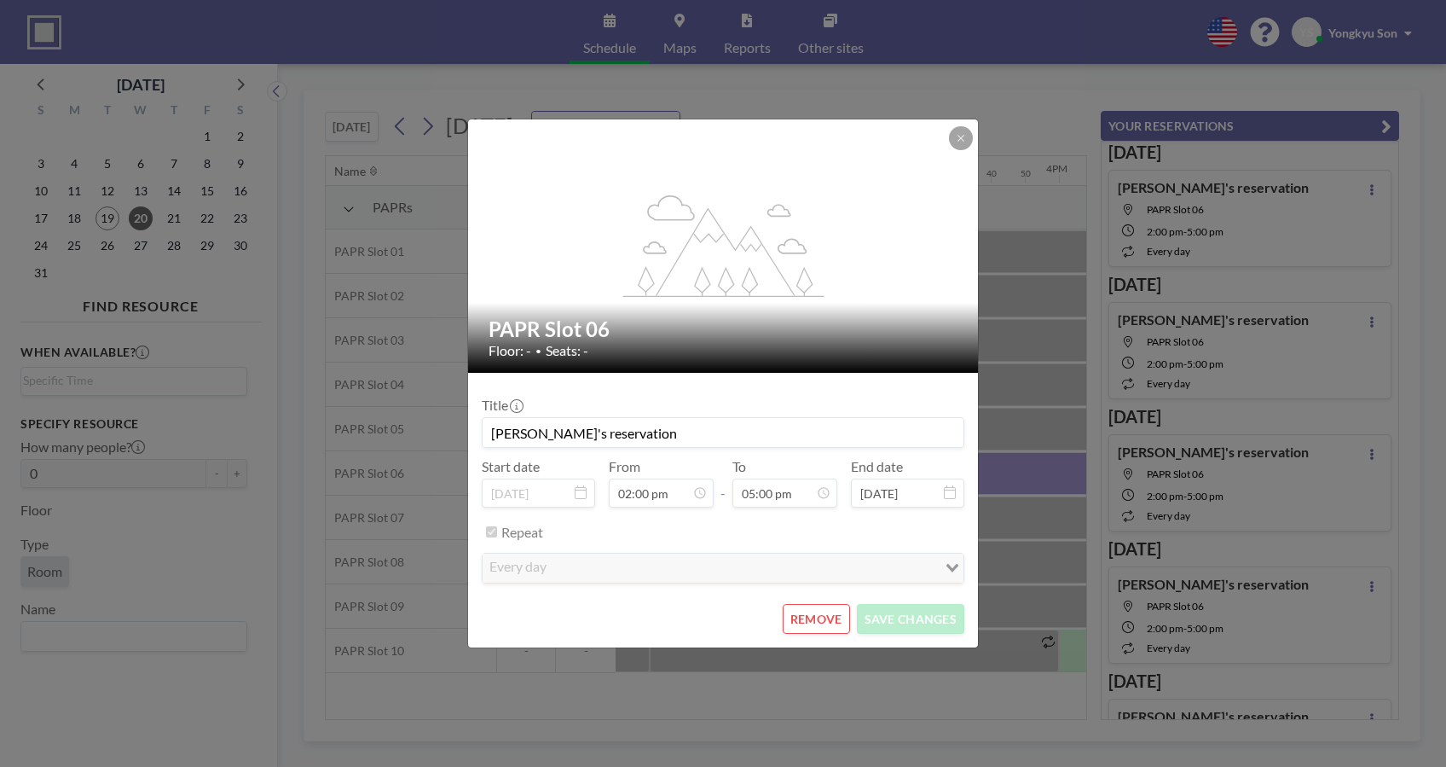
drag, startPoint x: 874, startPoint y: 130, endPoint x: 751, endPoint y: 136, distance: 122.9
click at [751, 136] on div "flex-grow: 1.2;" at bounding box center [724, 245] width 512 height 253
click at [955, 131] on button at bounding box center [961, 138] width 24 height 24
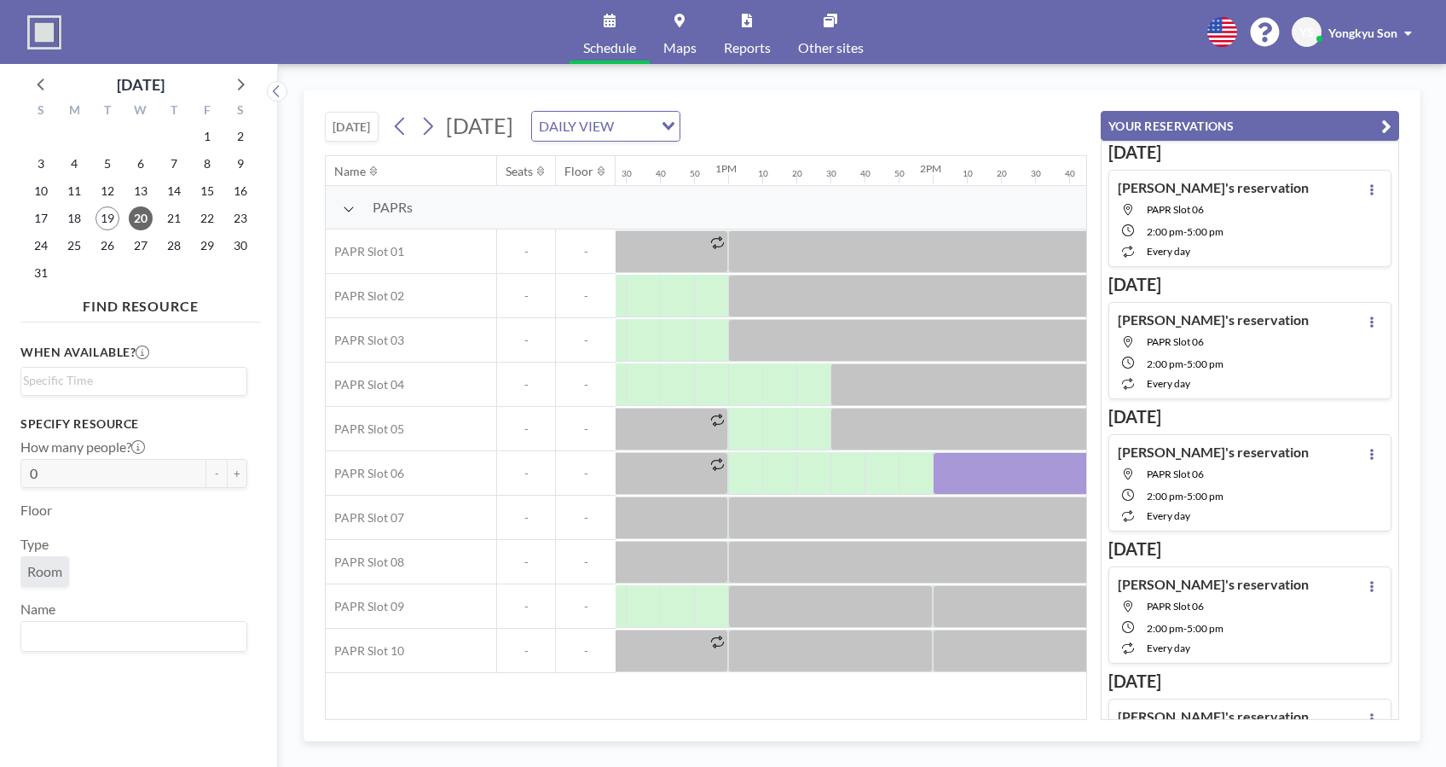
scroll to position [0, 2538]
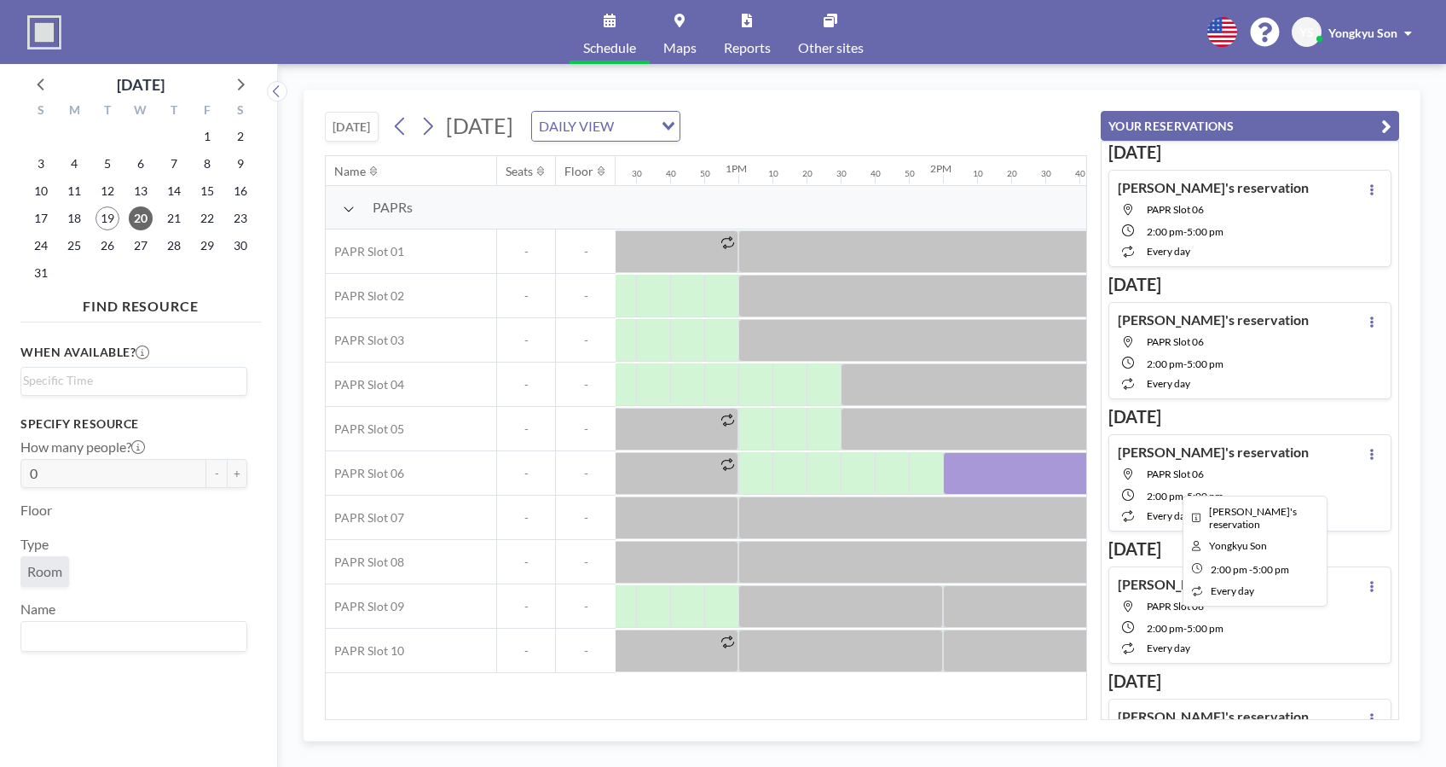
click at [977, 471] on div at bounding box center [1250, 473] width 614 height 43
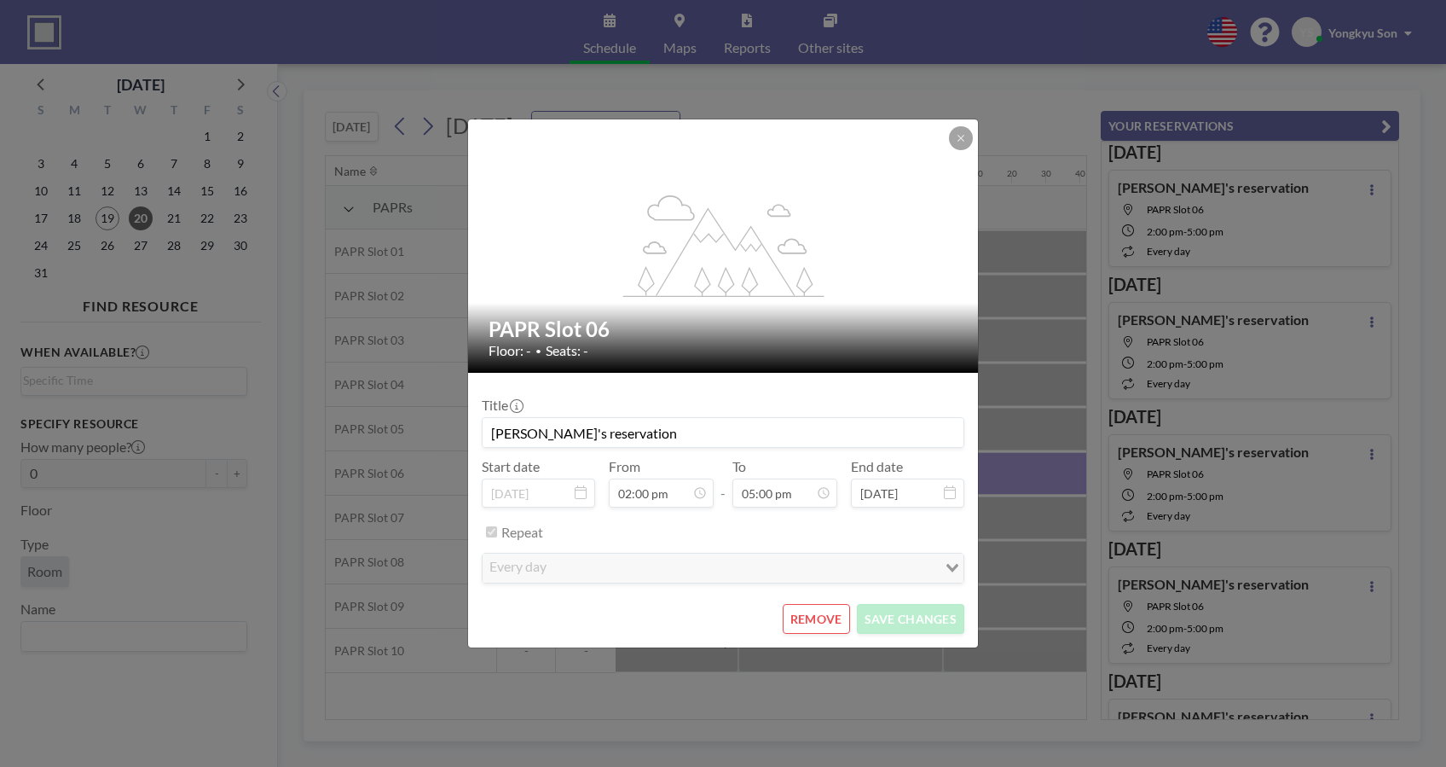
click at [812, 616] on button "REMOVE" at bounding box center [816, 619] width 67 height 30
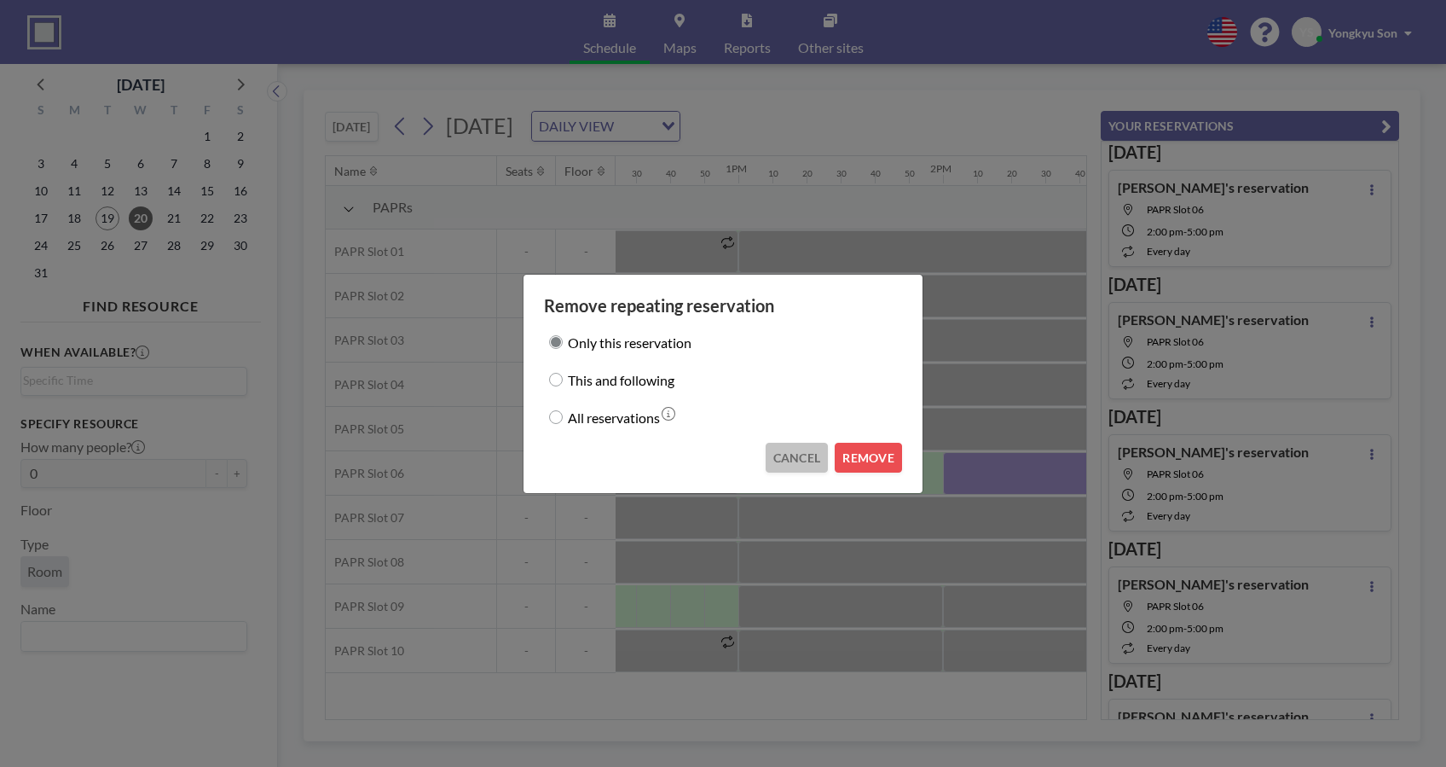
click at [801, 445] on button "CANCEL" at bounding box center [797, 458] width 63 height 30
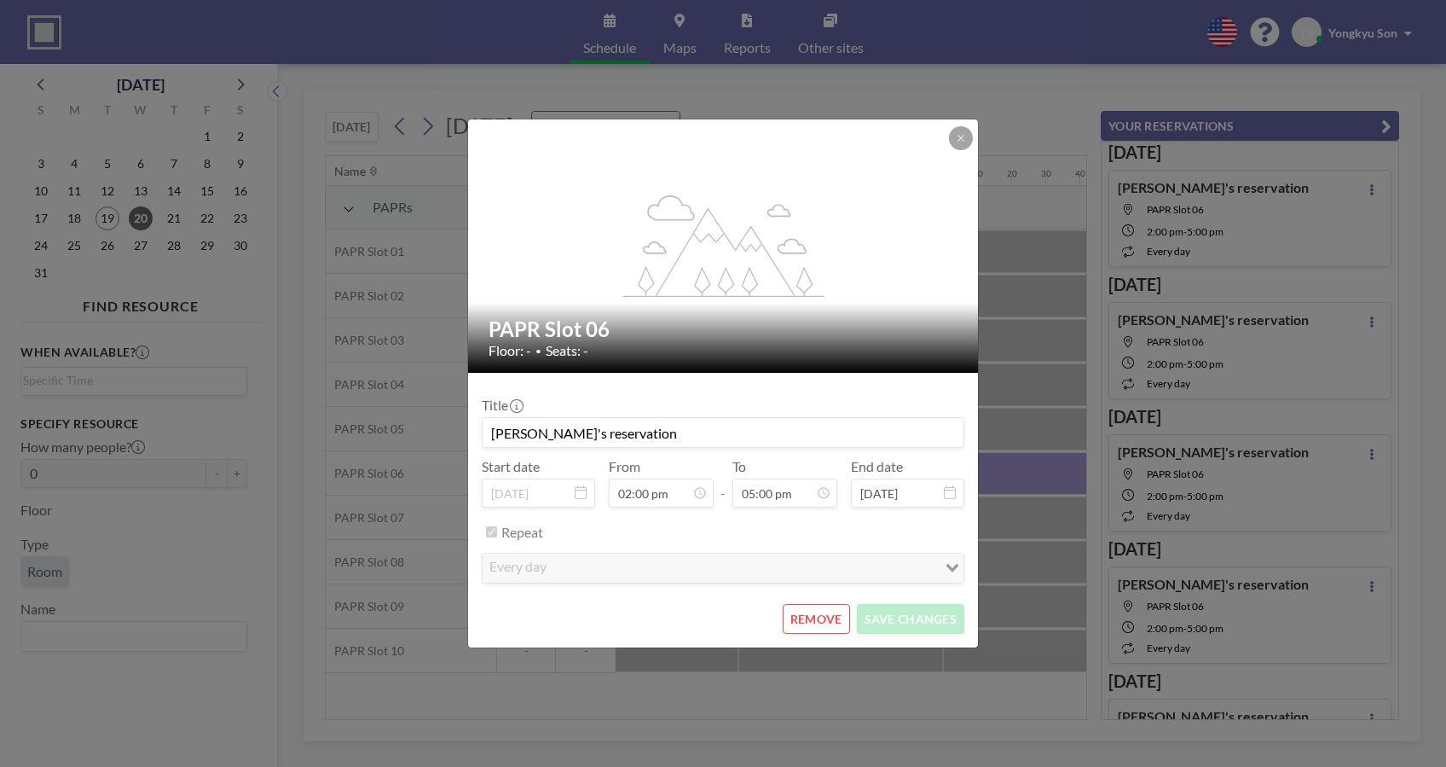
scroll to position [3096, 0]
click at [963, 136] on icon at bounding box center [961, 138] width 10 height 10
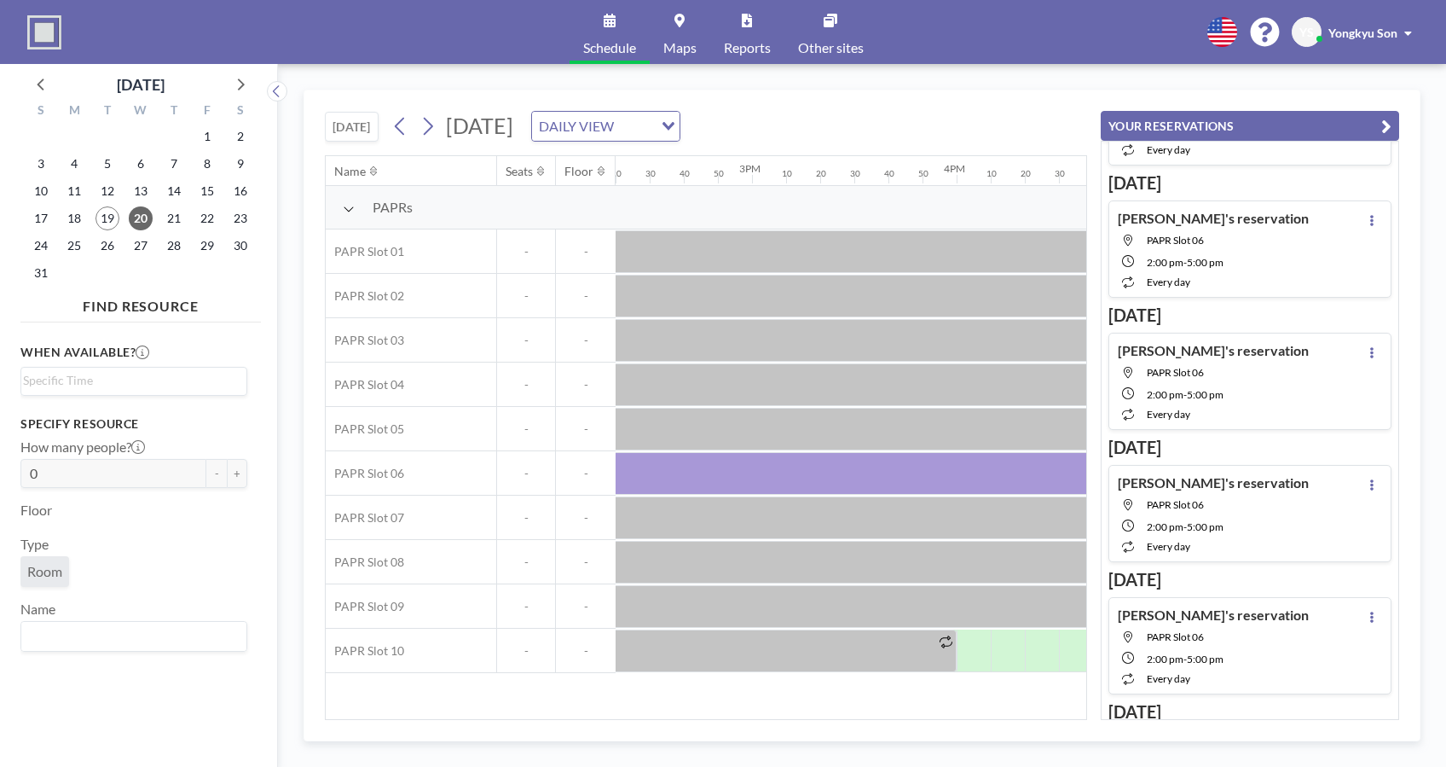
scroll to position [0, 0]
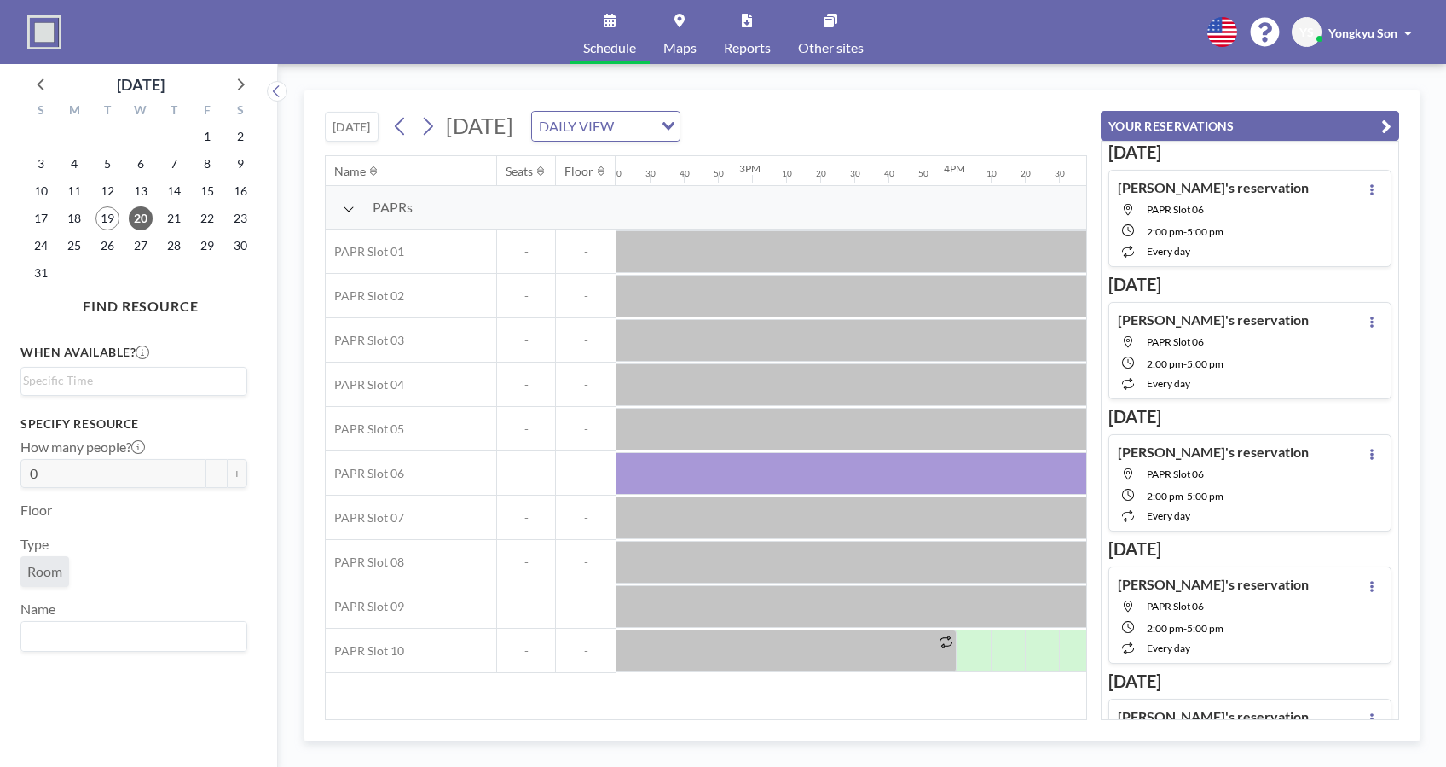
click at [944, 83] on div "[DATE] [DATE] DAILY VIEW Loading... Name Seats Floor 12AM 10 20 30 40 50 1AM 10…" at bounding box center [862, 415] width 1168 height 703
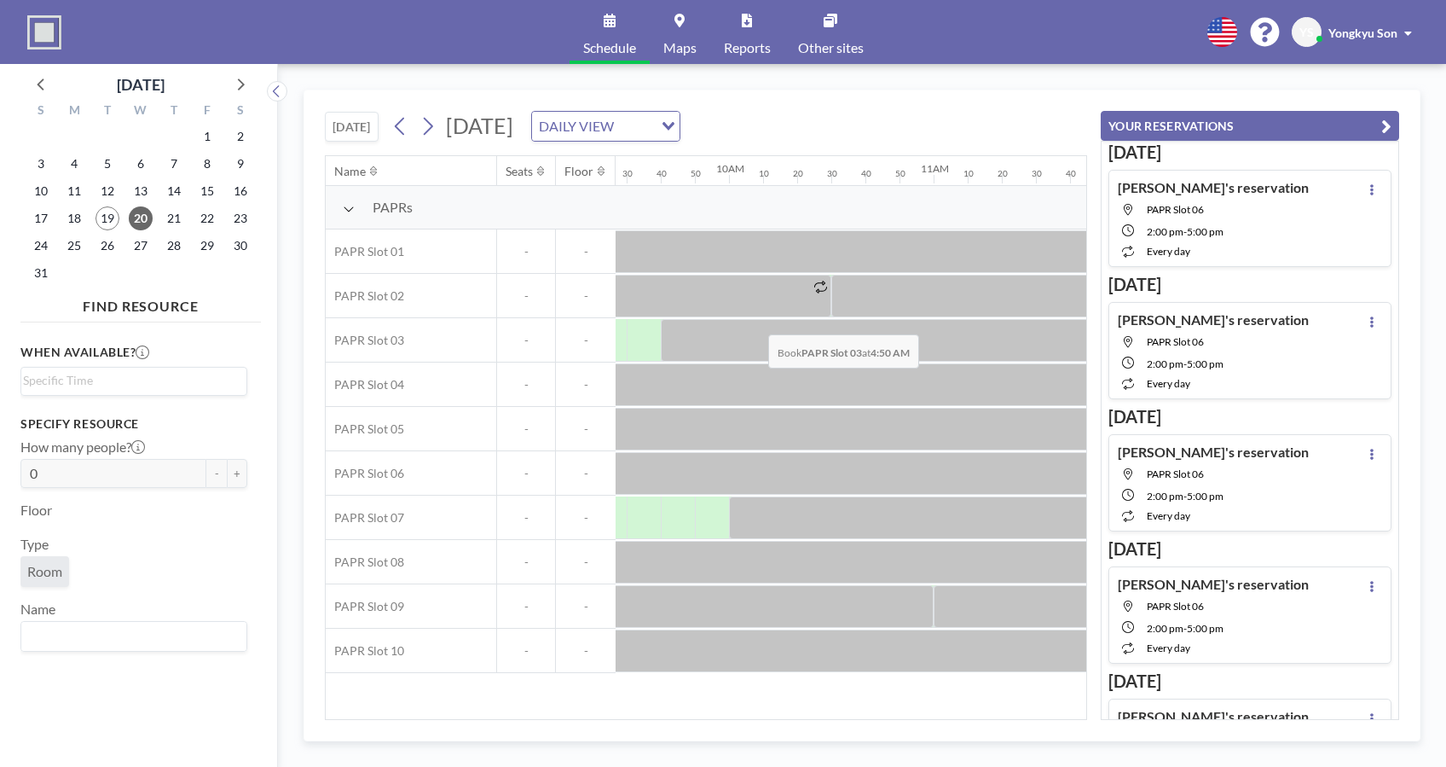
click at [674, 274] on div at bounding box center [1139, 296] width 4912 height 44
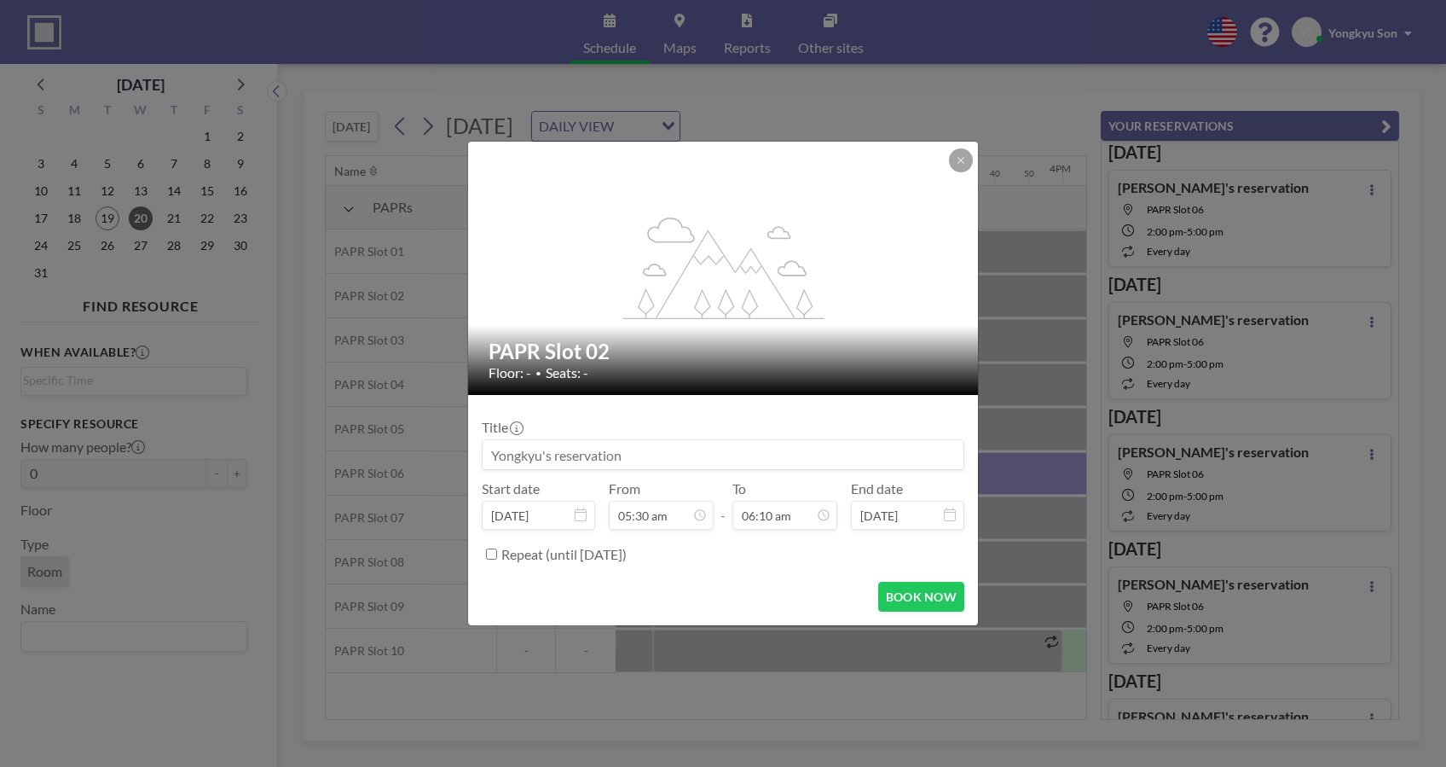
scroll to position [0, 2831]
click at [958, 164] on icon at bounding box center [961, 160] width 10 height 10
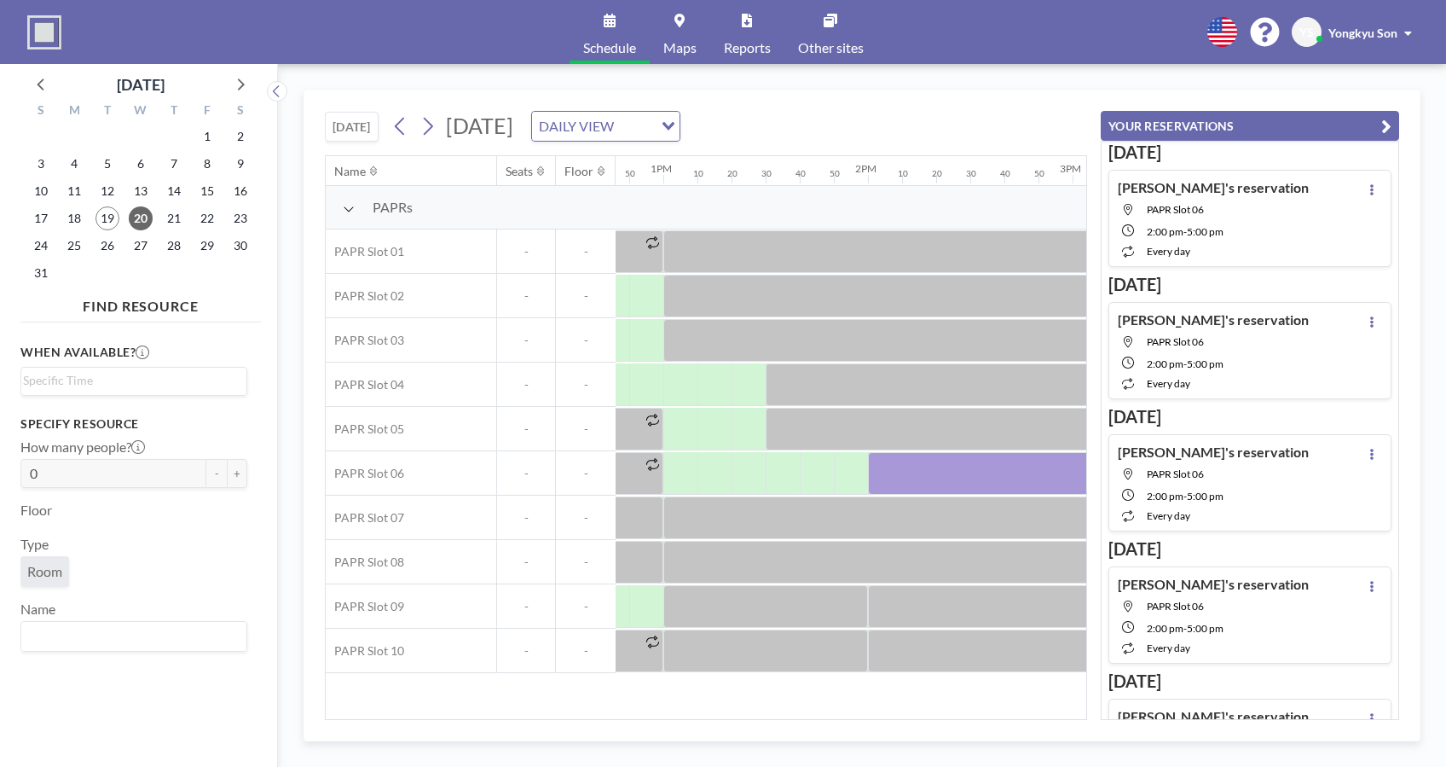
scroll to position [0, 2592]
drag, startPoint x: 1118, startPoint y: 241, endPoint x: 1006, endPoint y: 118, distance: 166.6
click at [1006, 118] on div "[DATE] [DATE] DAILY VIEW Loading..." at bounding box center [706, 122] width 762 height 65
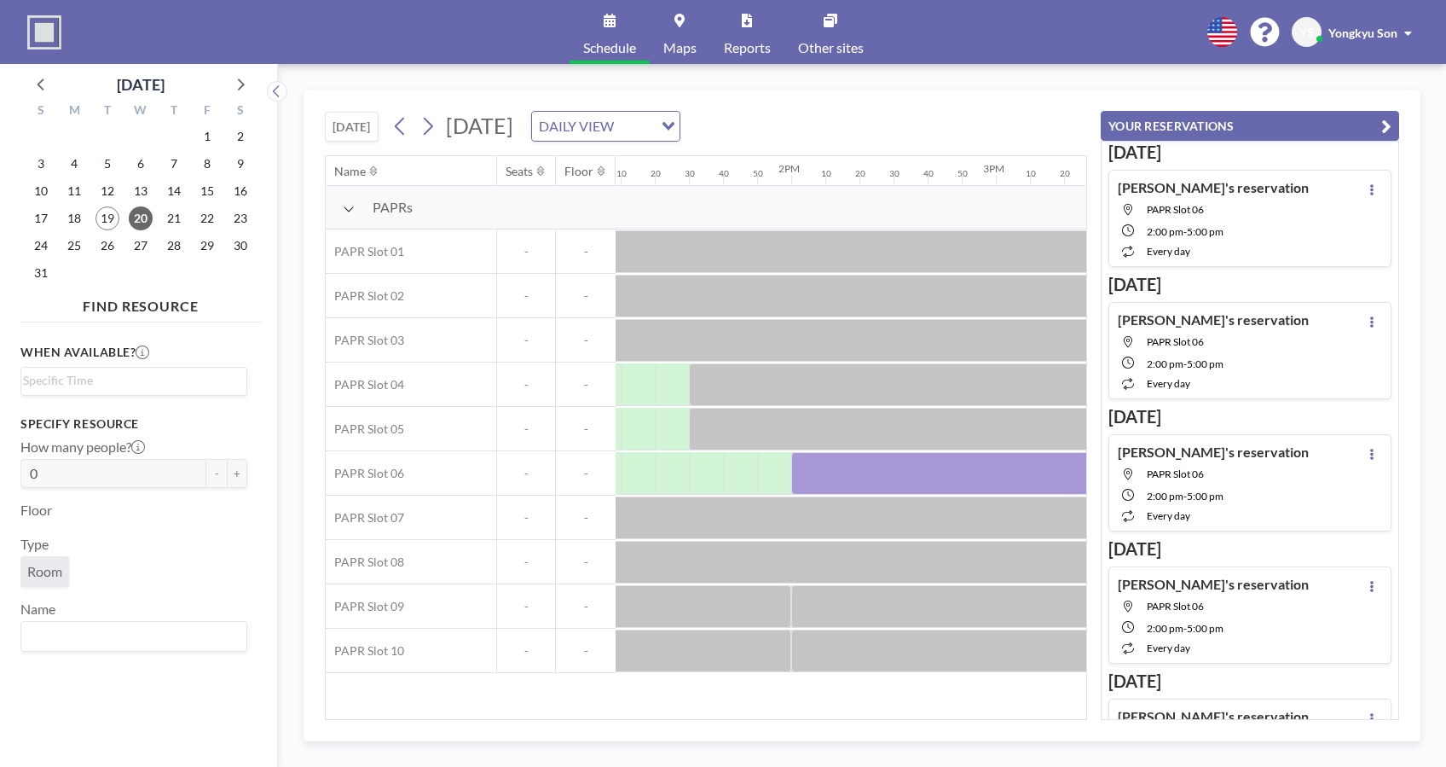
scroll to position [0, 2771]
